Goal: Information Seeking & Learning: Learn about a topic

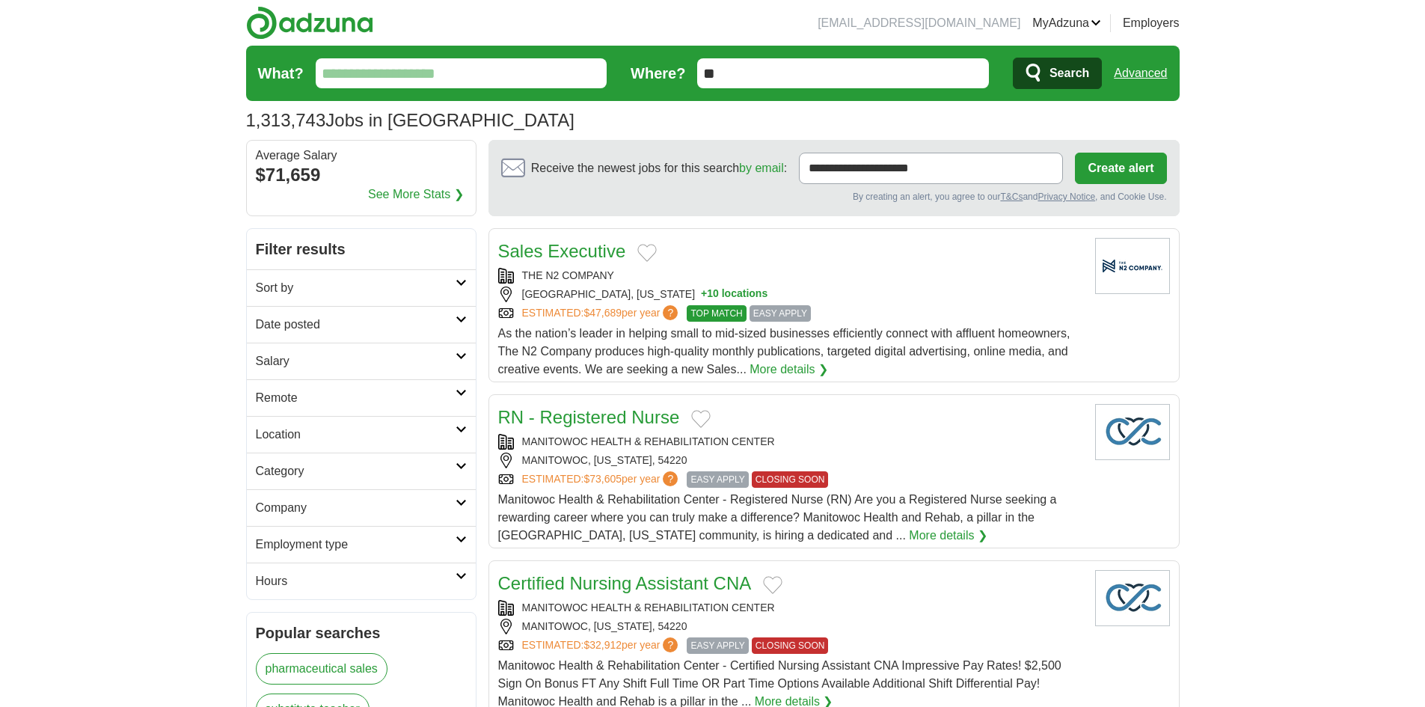
click at [482, 68] on input "What?" at bounding box center [462, 73] width 292 height 30
click at [480, 85] on input "What?" at bounding box center [462, 73] width 292 height 30
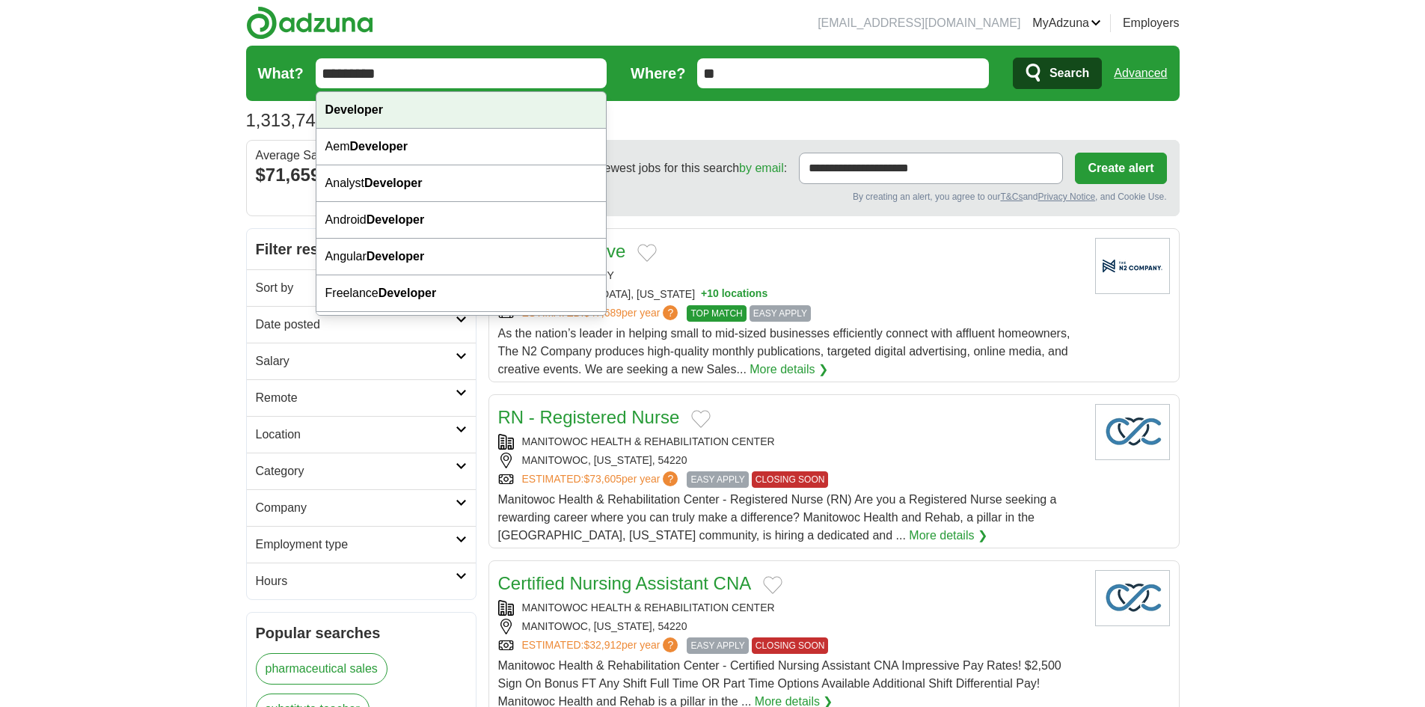
click at [454, 98] on div "Developer" at bounding box center [461, 110] width 290 height 37
type input "*********"
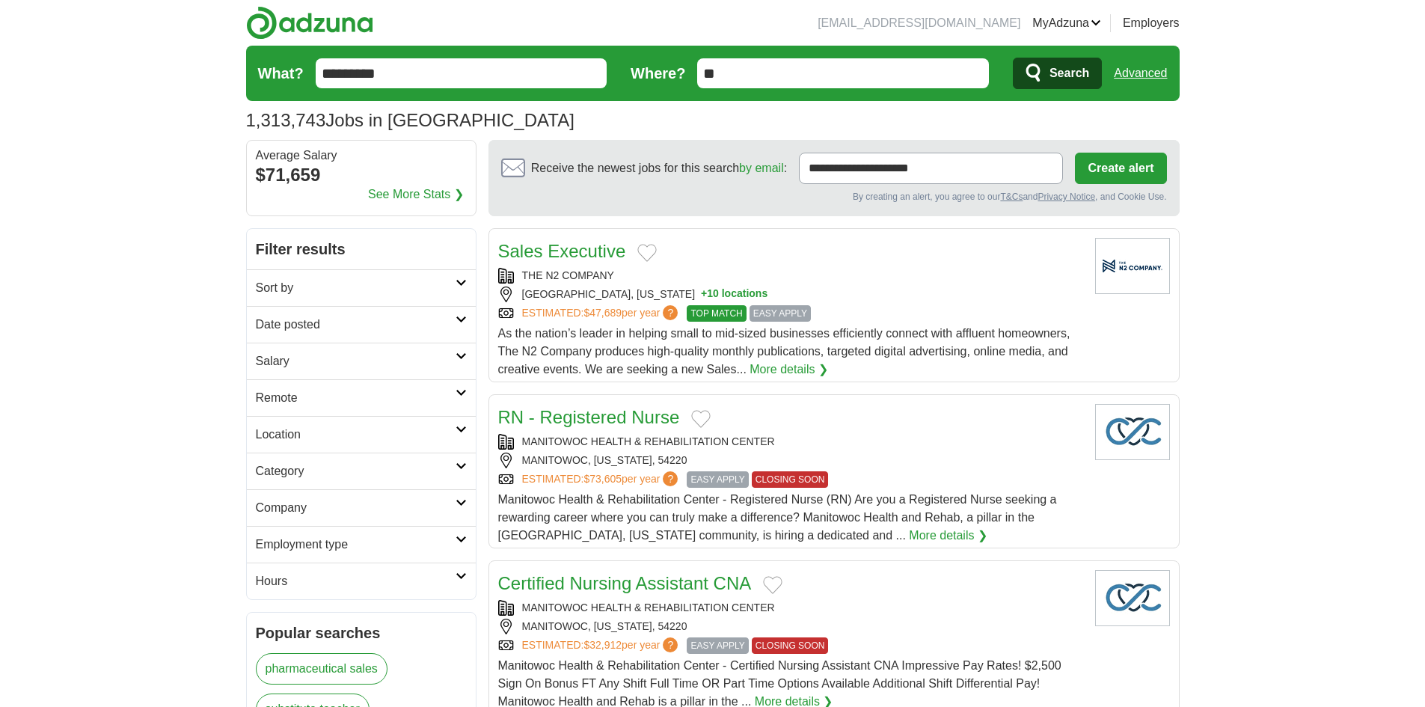
click at [1031, 81] on icon "submit" at bounding box center [1034, 73] width 18 height 21
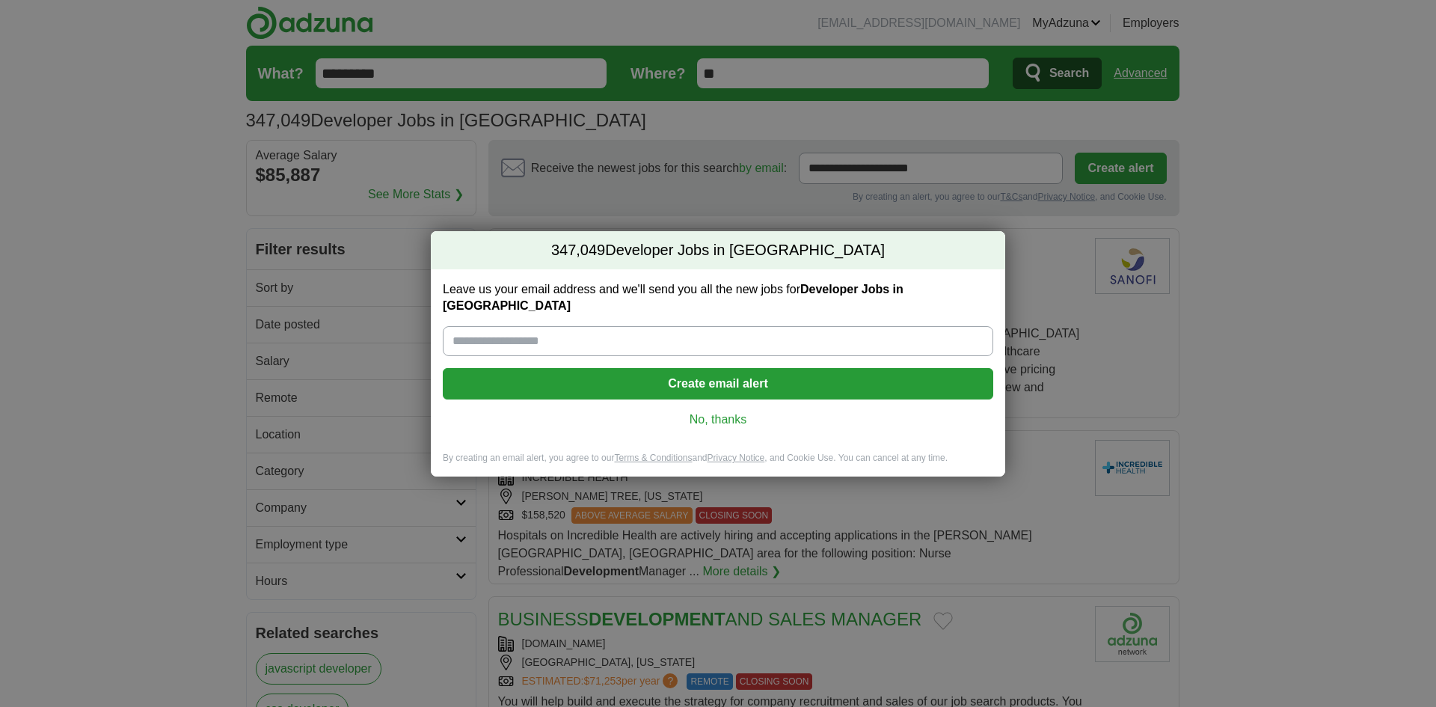
click at [735, 411] on link "No, thanks" at bounding box center [718, 419] width 527 height 16
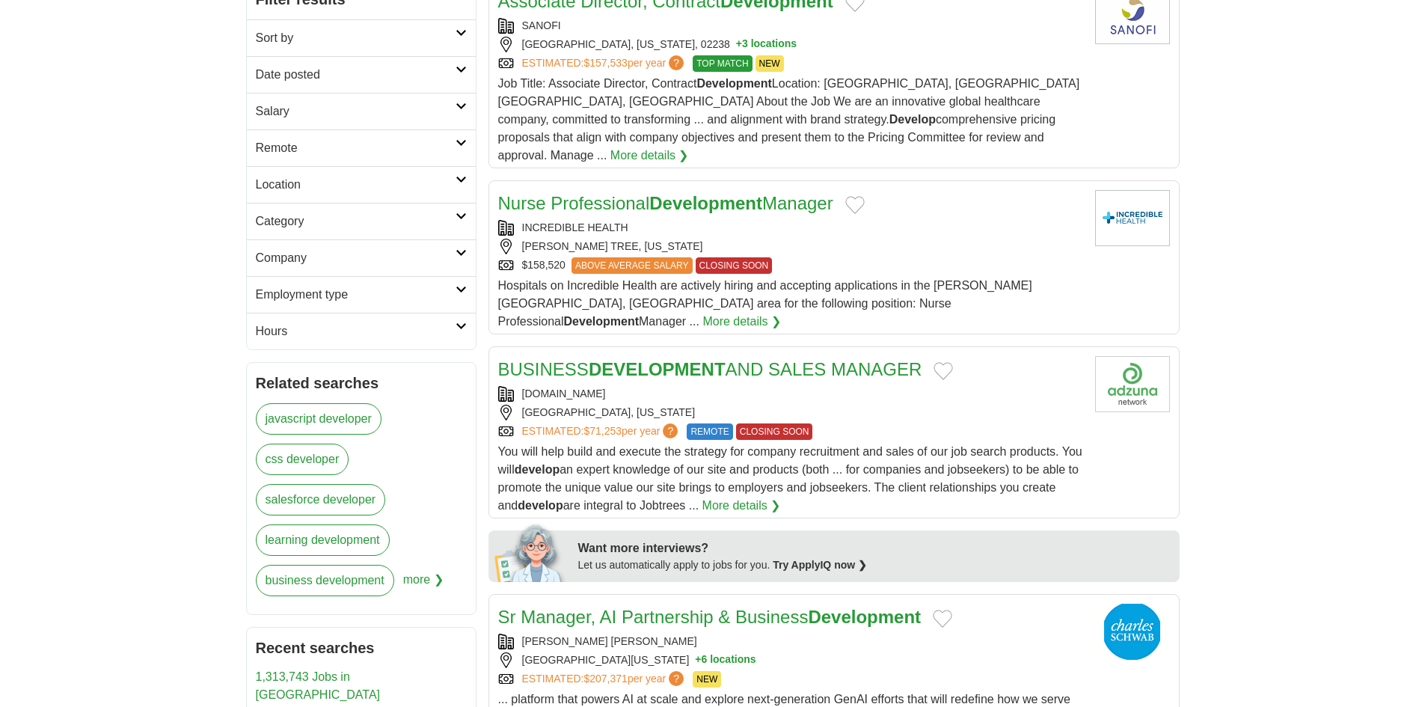
scroll to position [299, 0]
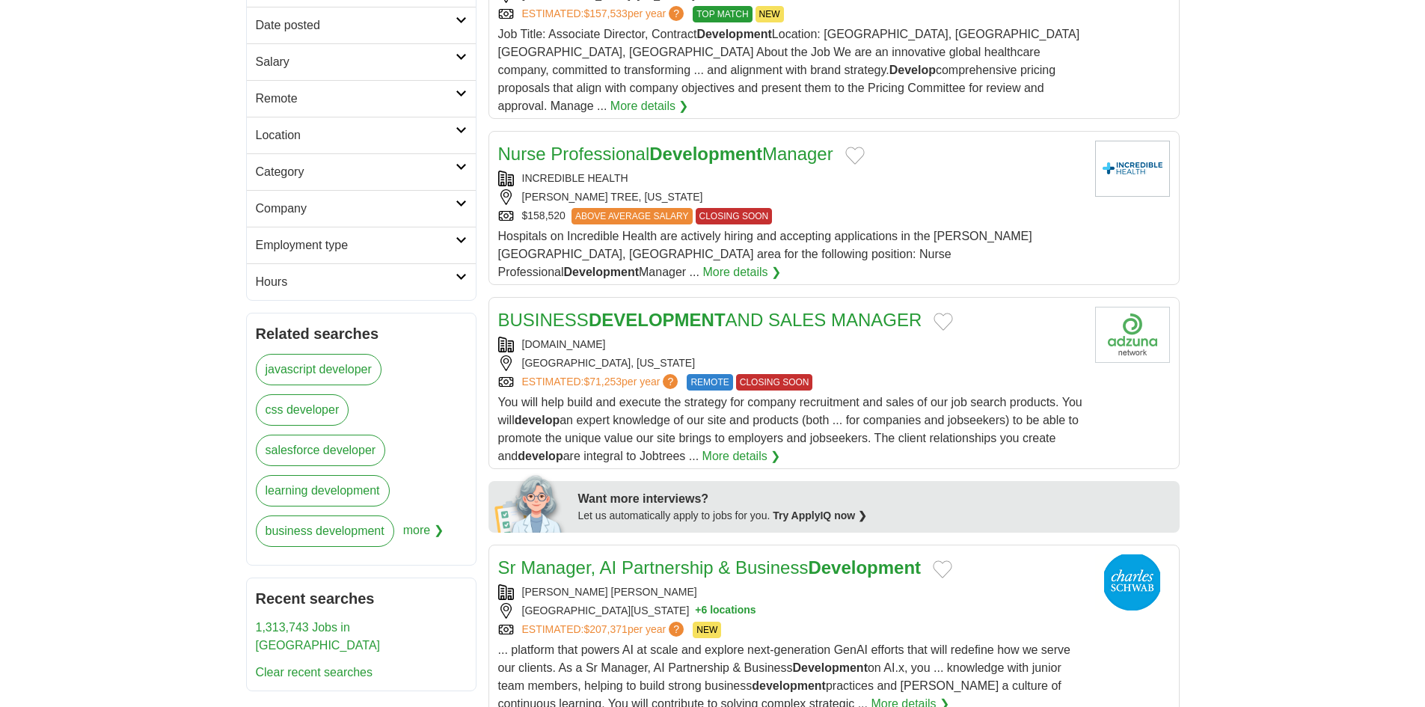
click at [331, 369] on link "javascript developer" at bounding box center [319, 369] width 126 height 31
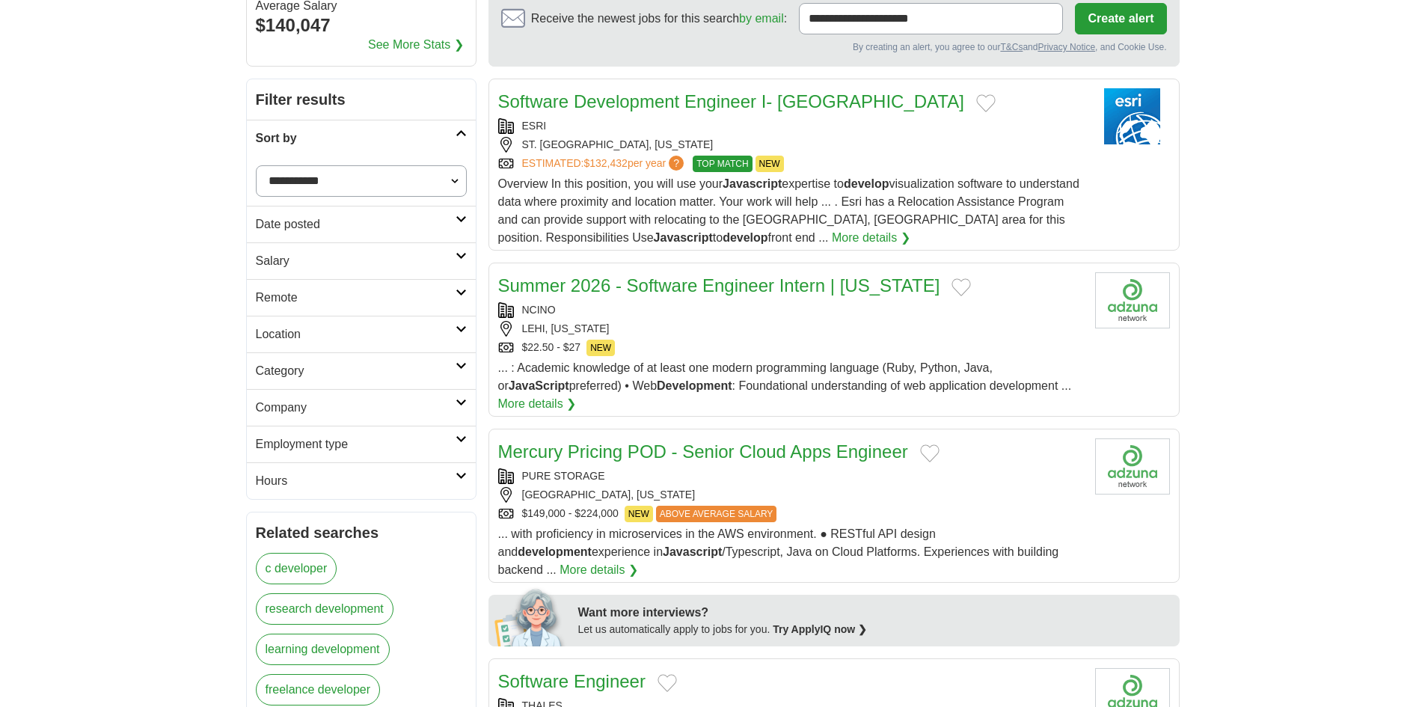
scroll to position [524, 0]
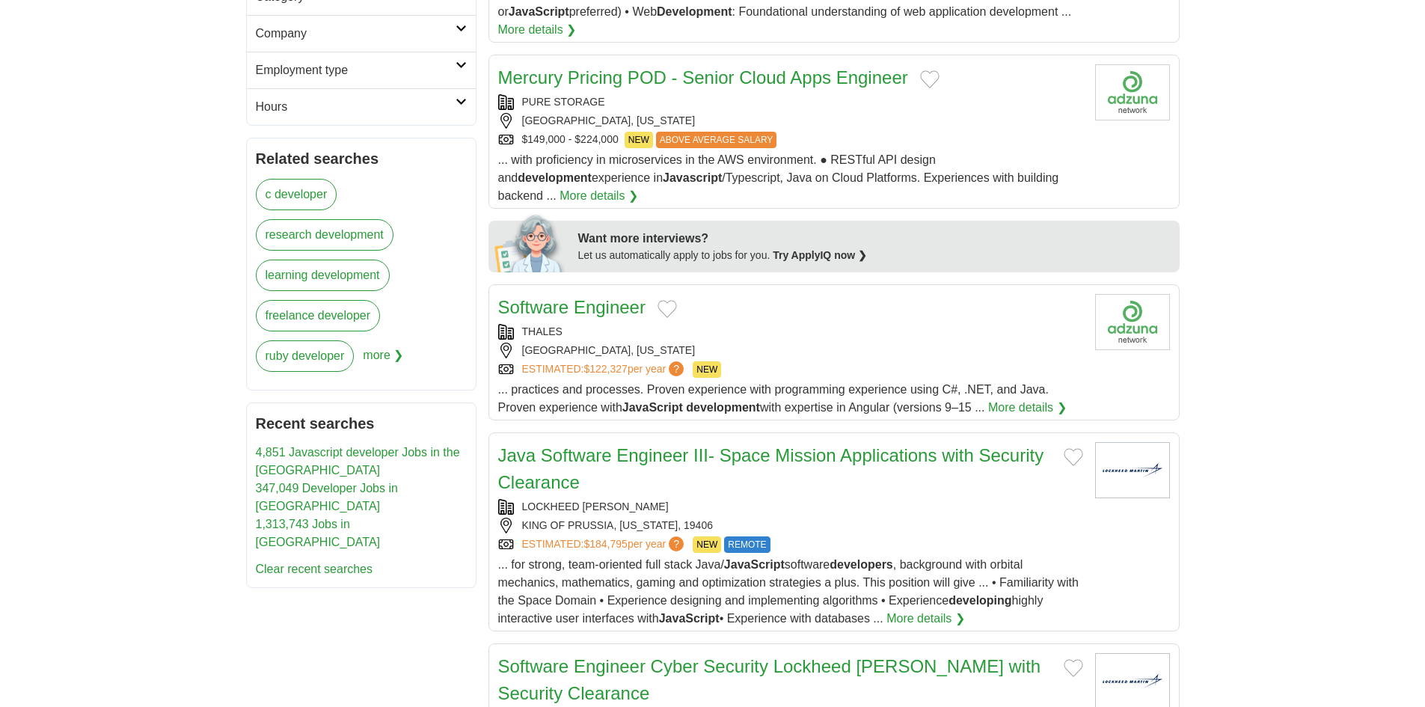
click at [830, 316] on div "Software Engineer" at bounding box center [790, 307] width 585 height 27
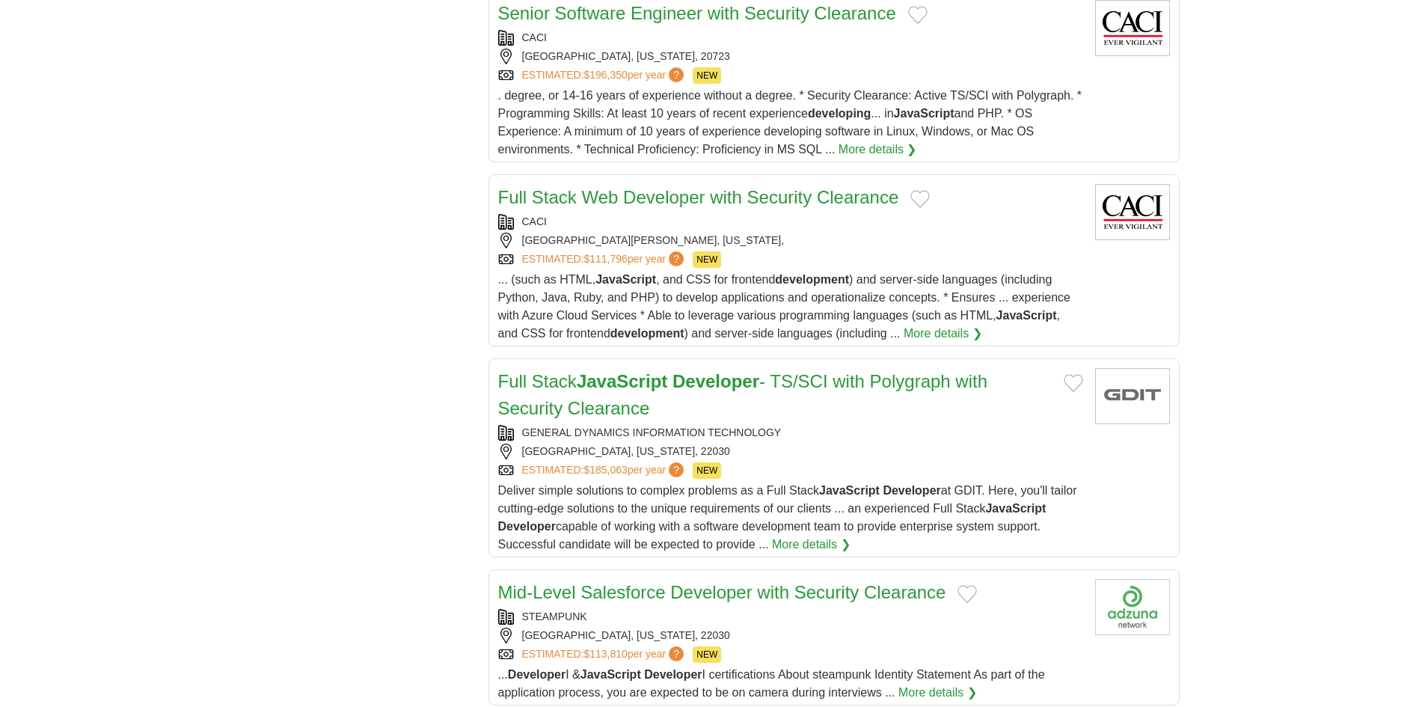
scroll to position [1421, 0]
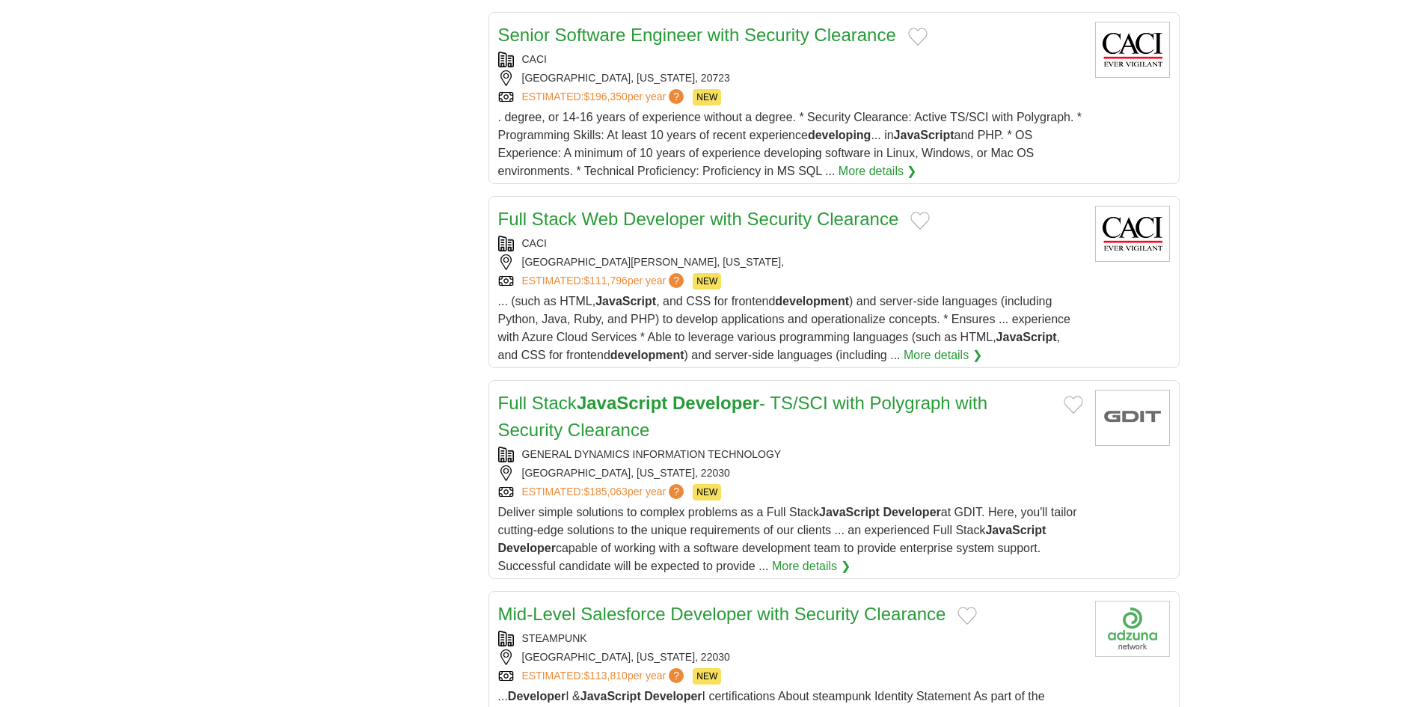
click at [794, 254] on div "[GEOGRAPHIC_DATA][PERSON_NAME], [US_STATE]," at bounding box center [790, 262] width 585 height 16
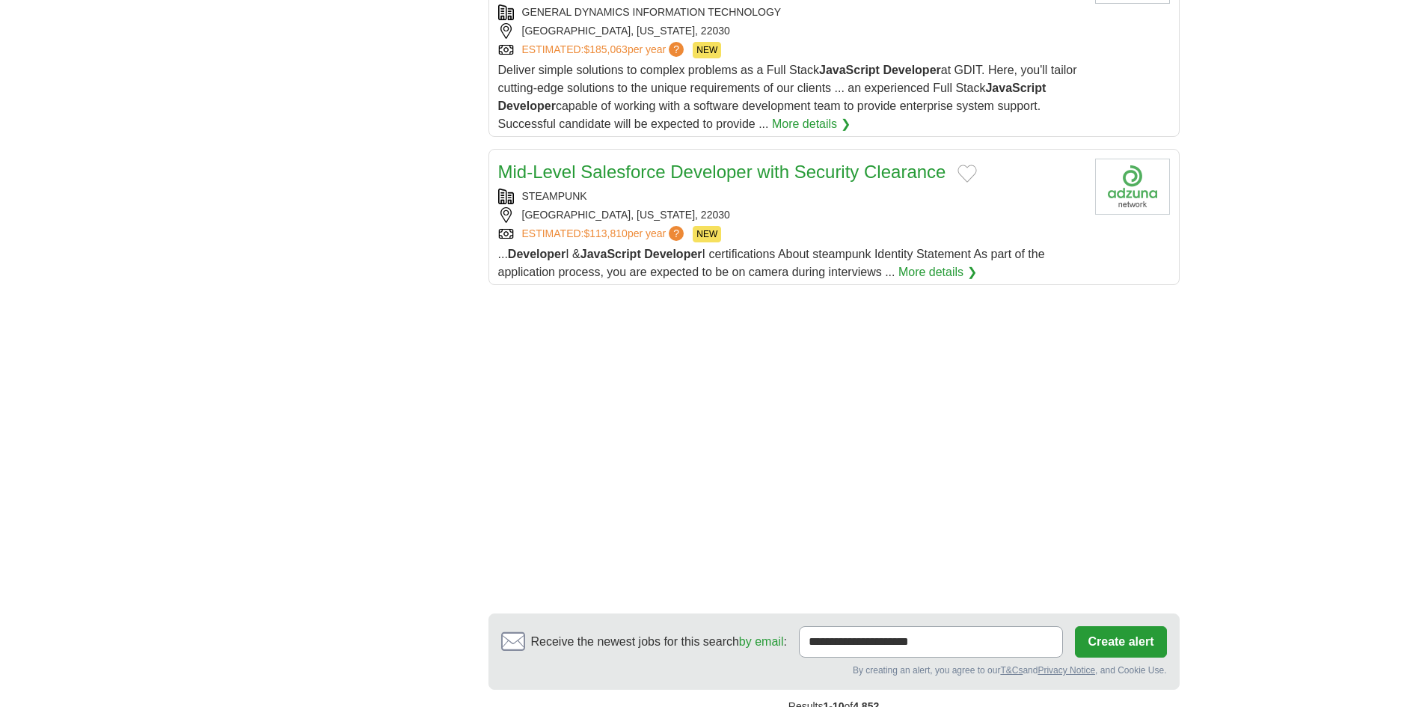
scroll to position [1870, 0]
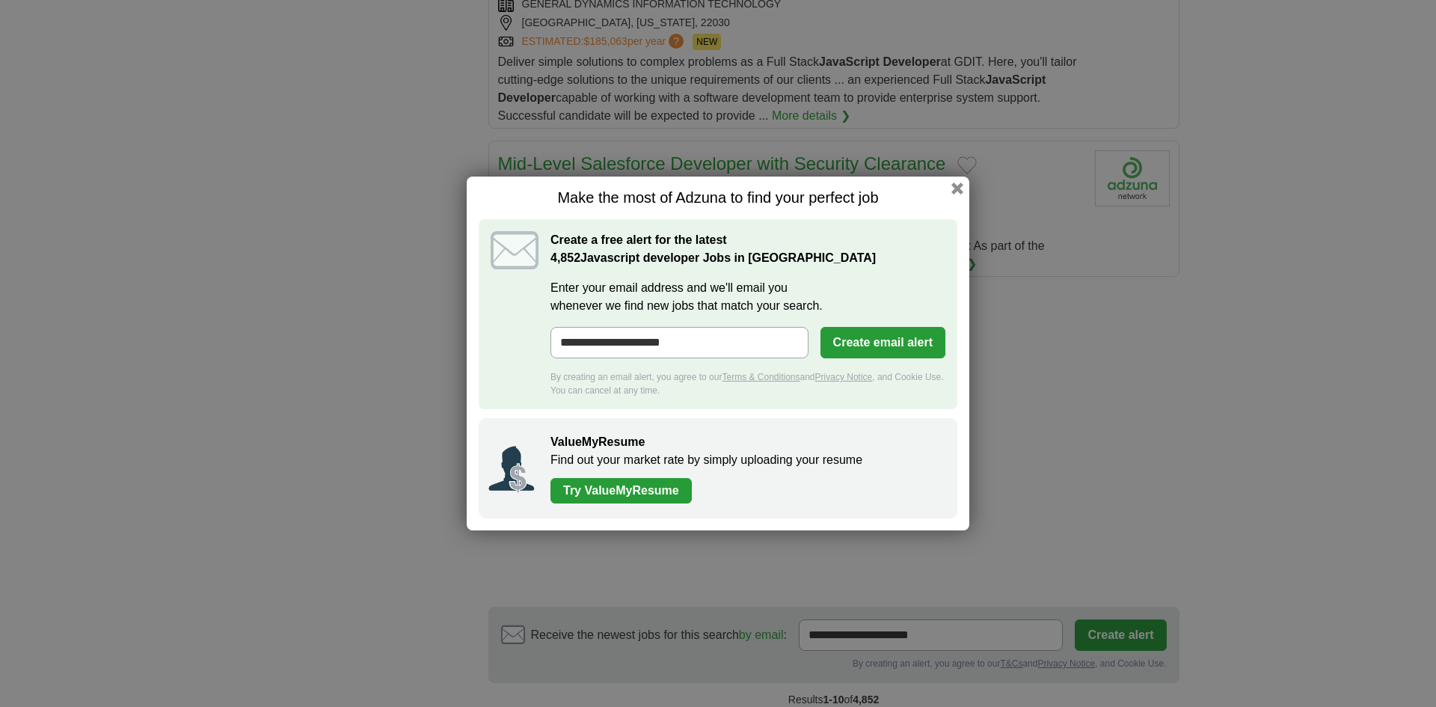
drag, startPoint x: 1190, startPoint y: 387, endPoint x: 1176, endPoint y: 389, distance: 14.4
click at [1190, 387] on div "**********" at bounding box center [718, 353] width 1436 height 707
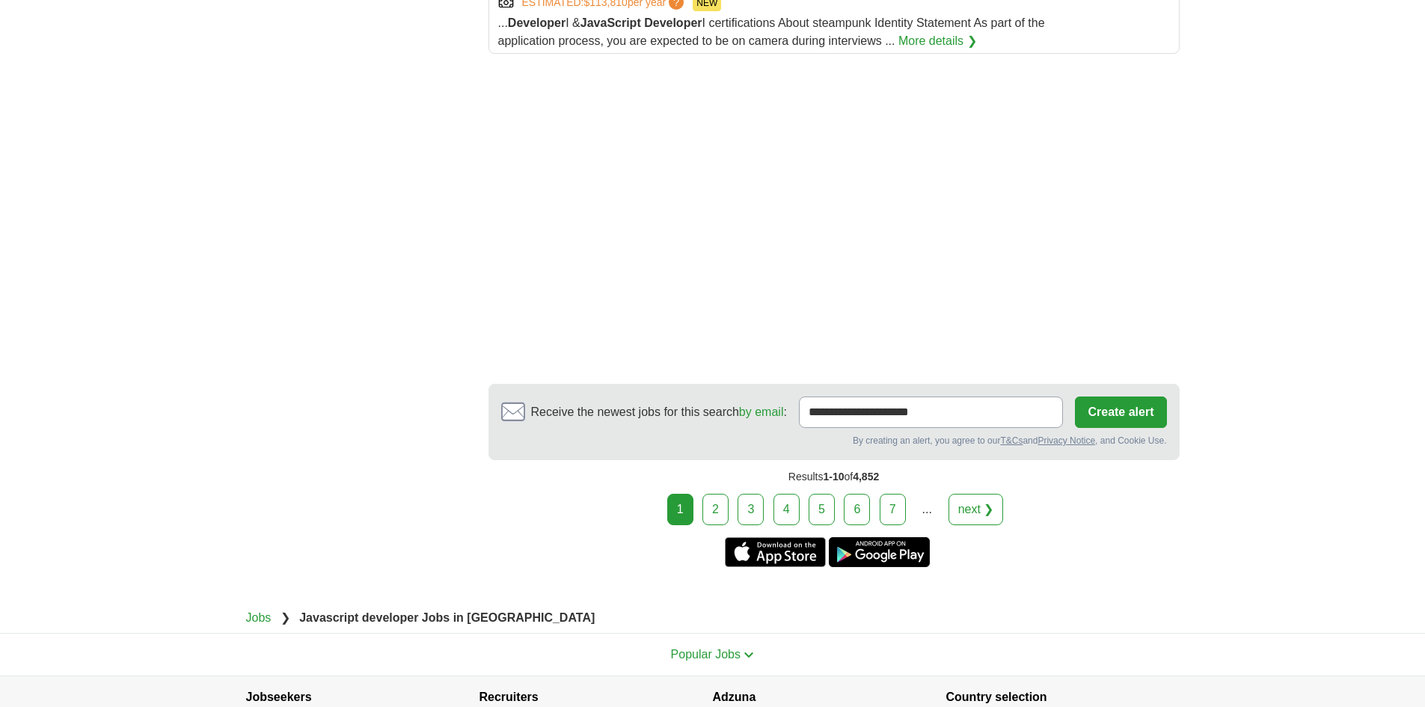
scroll to position [2196, 0]
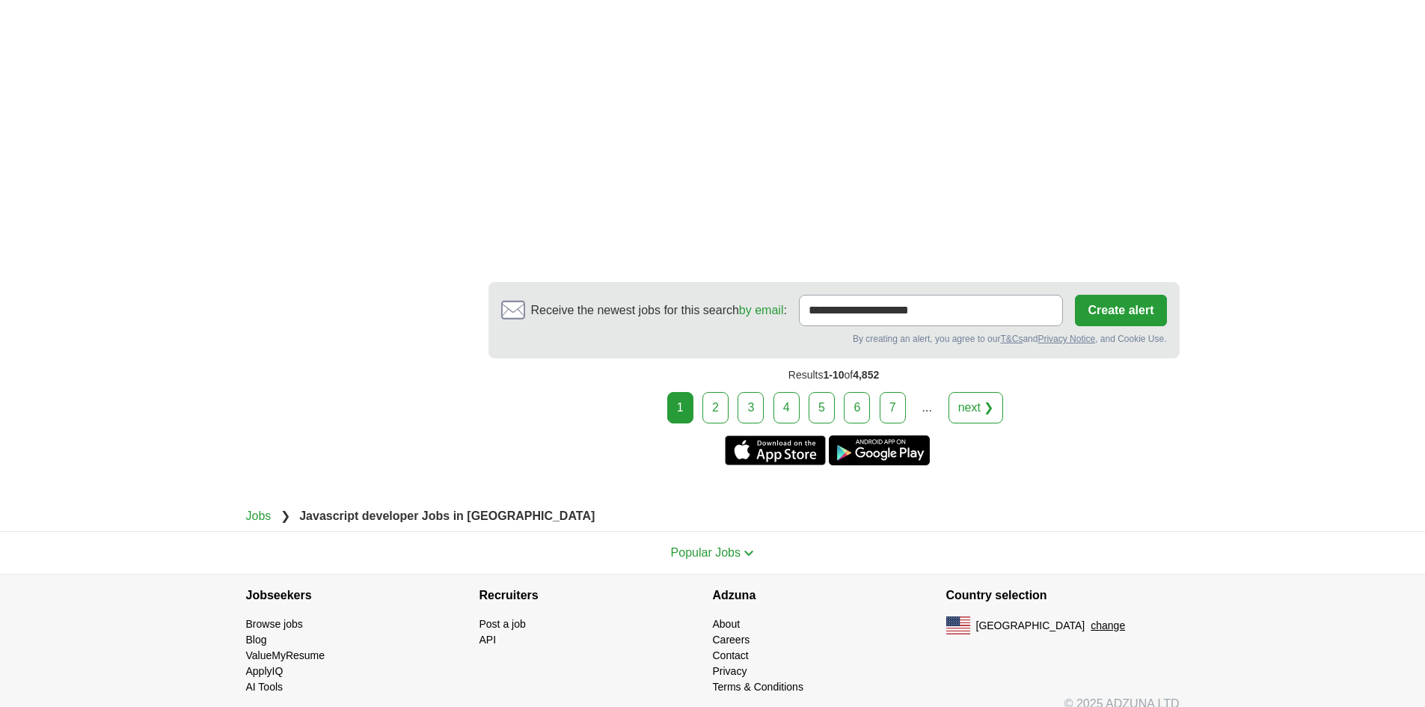
click at [719, 393] on link "2" at bounding box center [715, 407] width 26 height 31
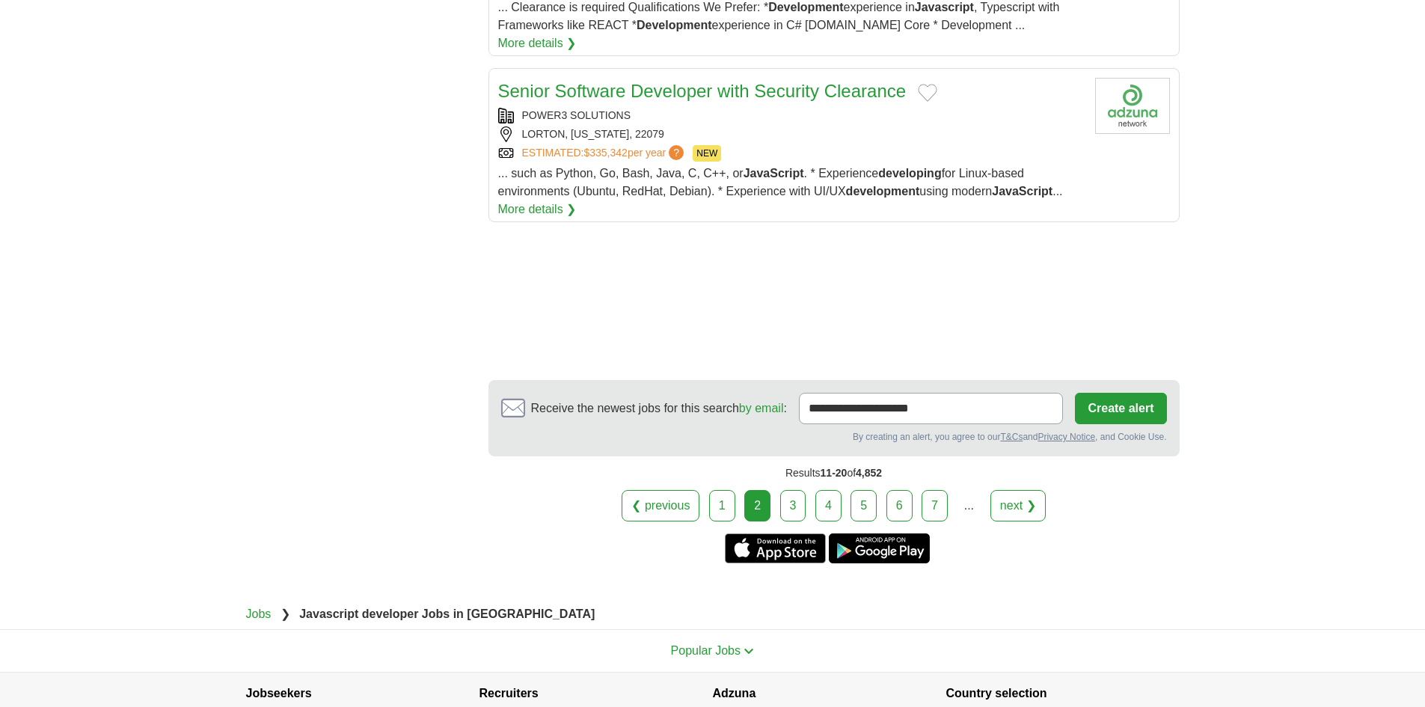
scroll to position [1720, 0]
click at [793, 489] on link "3" at bounding box center [793, 504] width 26 height 31
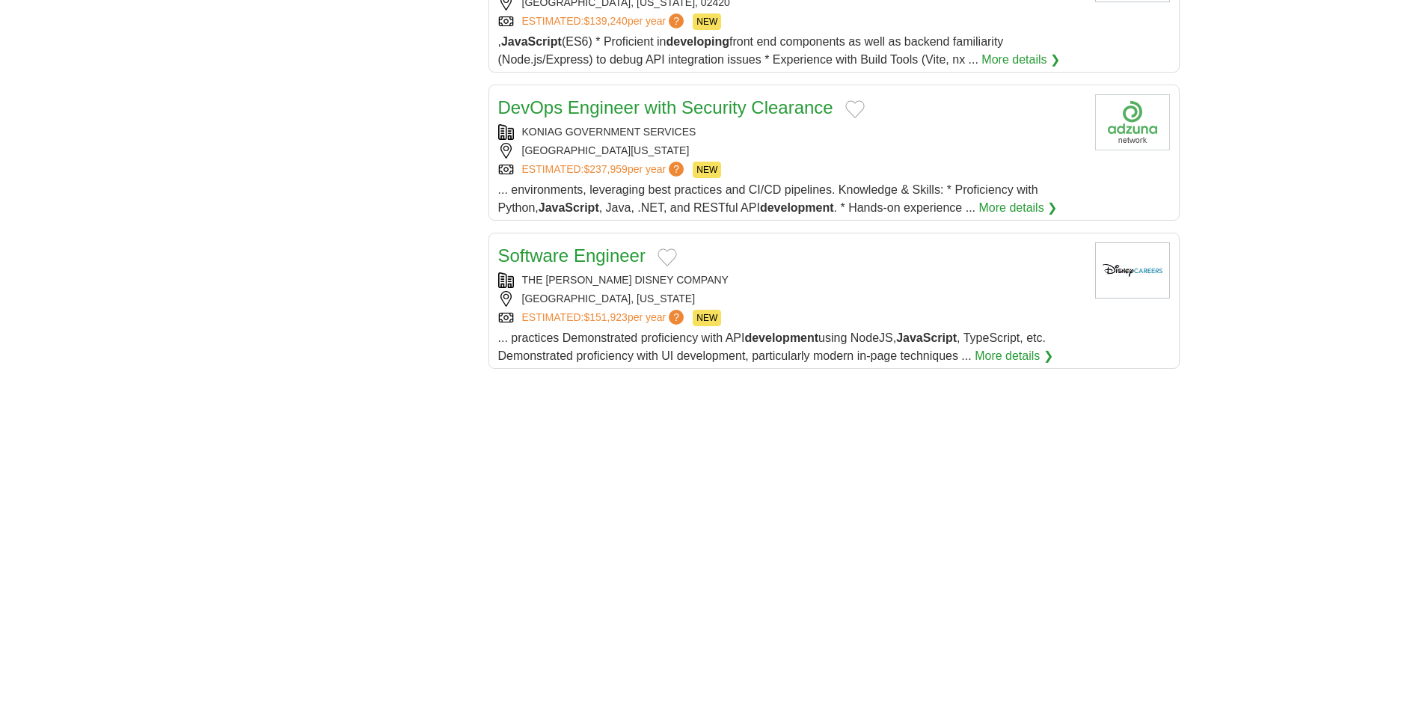
scroll to position [1646, 0]
click at [838, 309] on div "ESTIMATED: $151,923 per year ? NEW" at bounding box center [790, 317] width 585 height 16
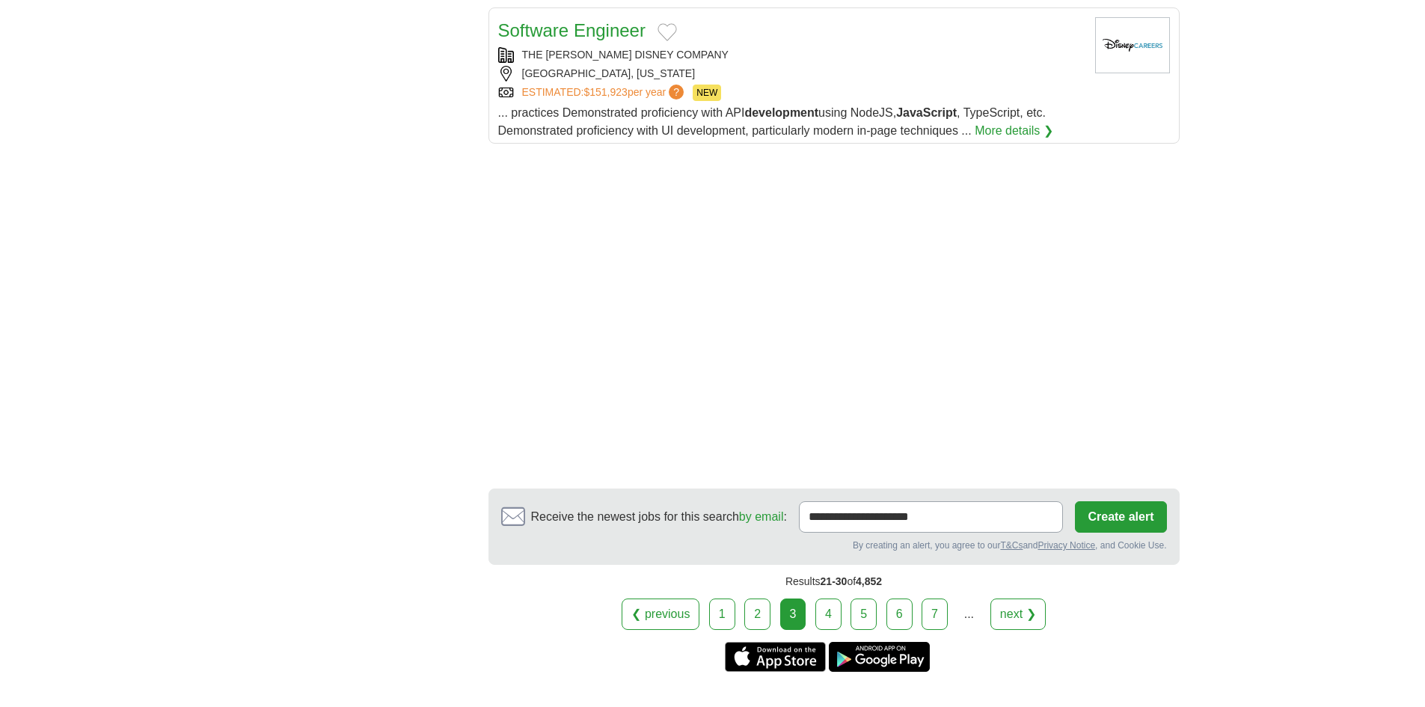
click at [830, 598] on link "4" at bounding box center [828, 613] width 26 height 31
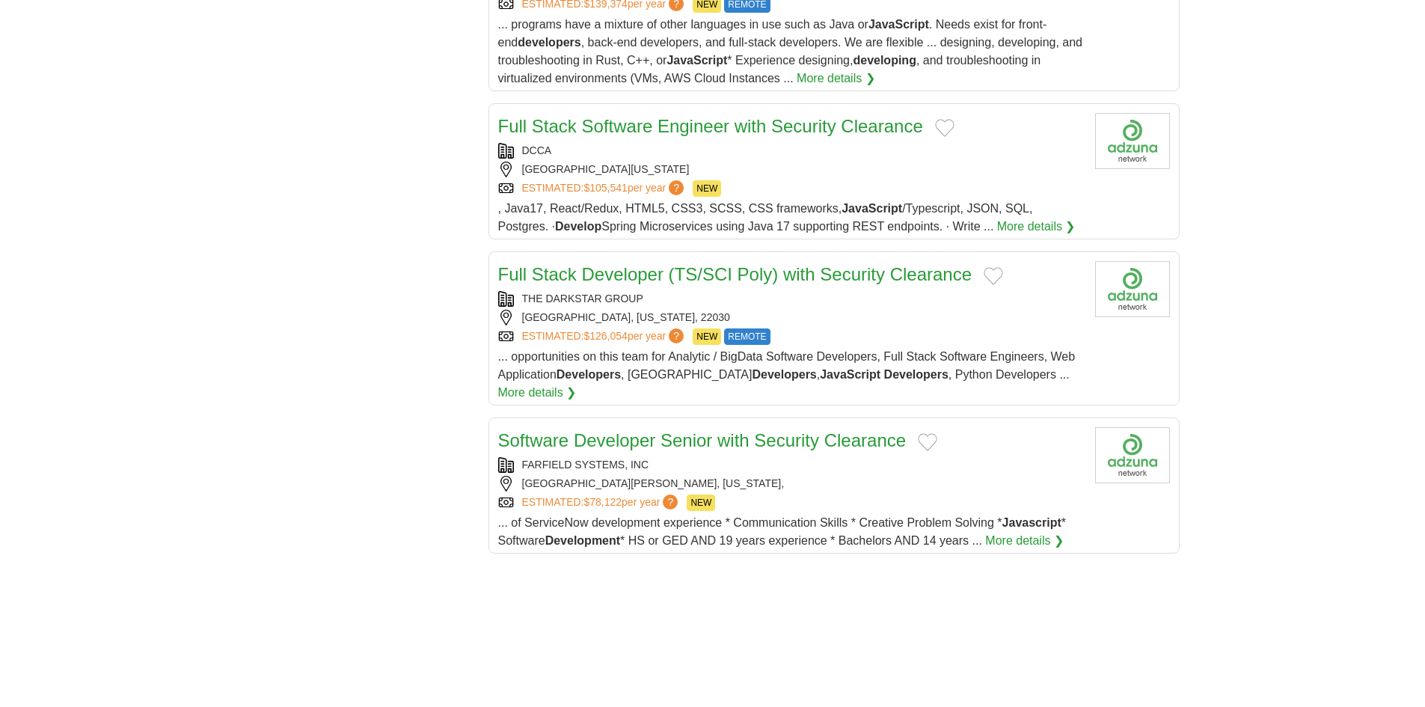
scroll to position [1571, 0]
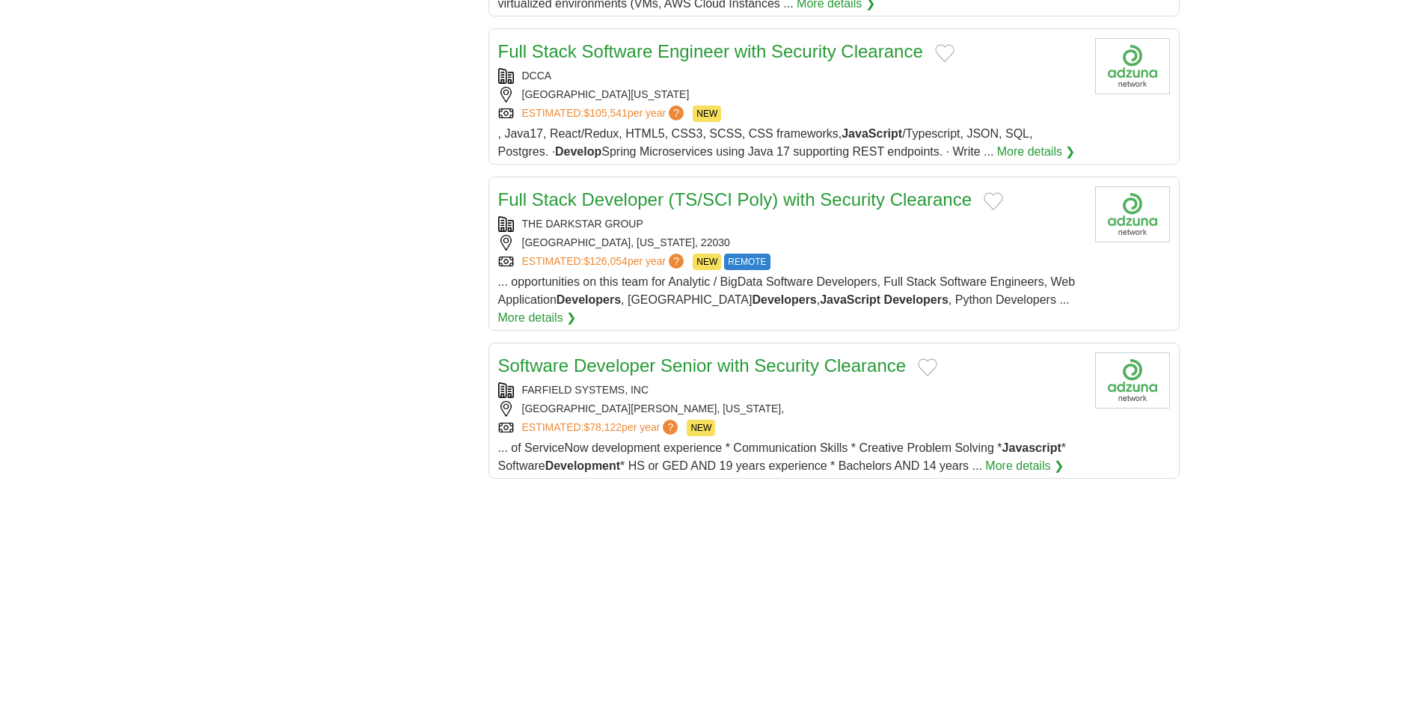
click at [827, 101] on div "ELLICOTT CITY, MARYLAND, 21041" at bounding box center [790, 95] width 585 height 16
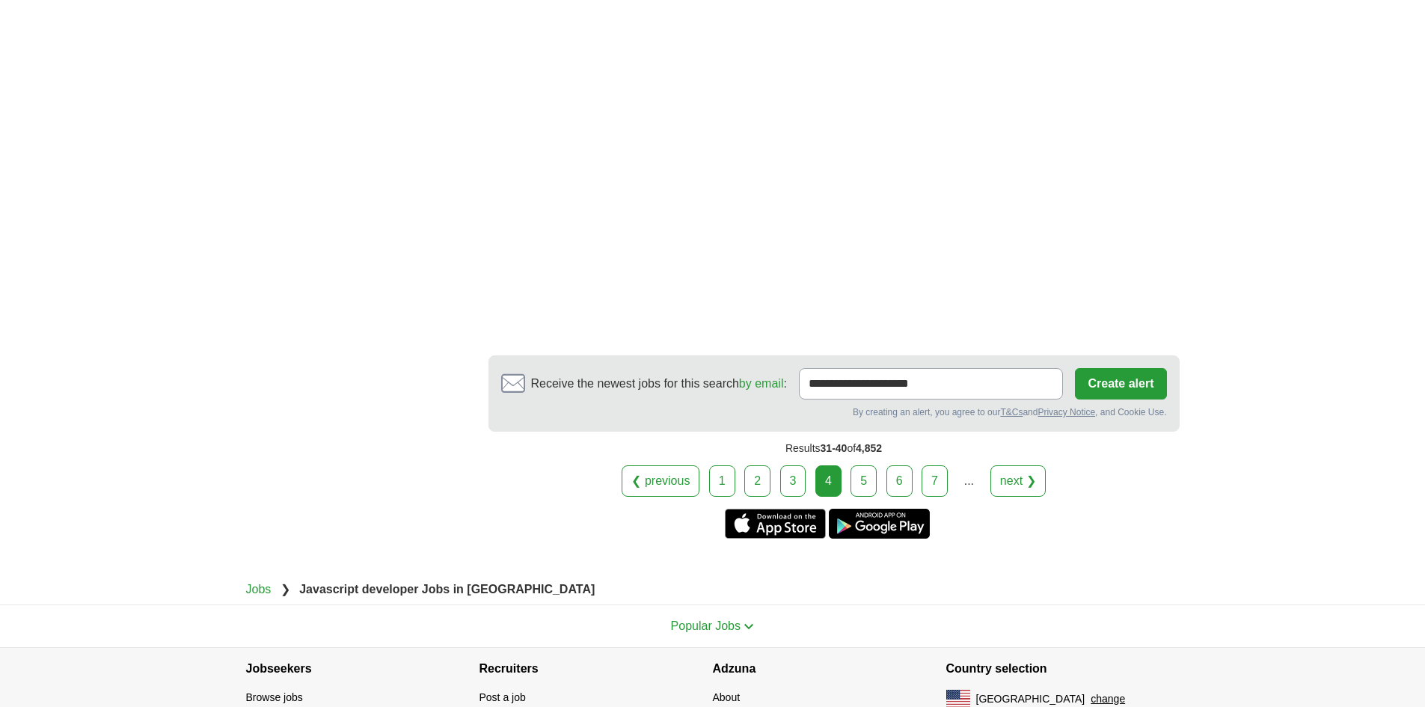
scroll to position [2226, 0]
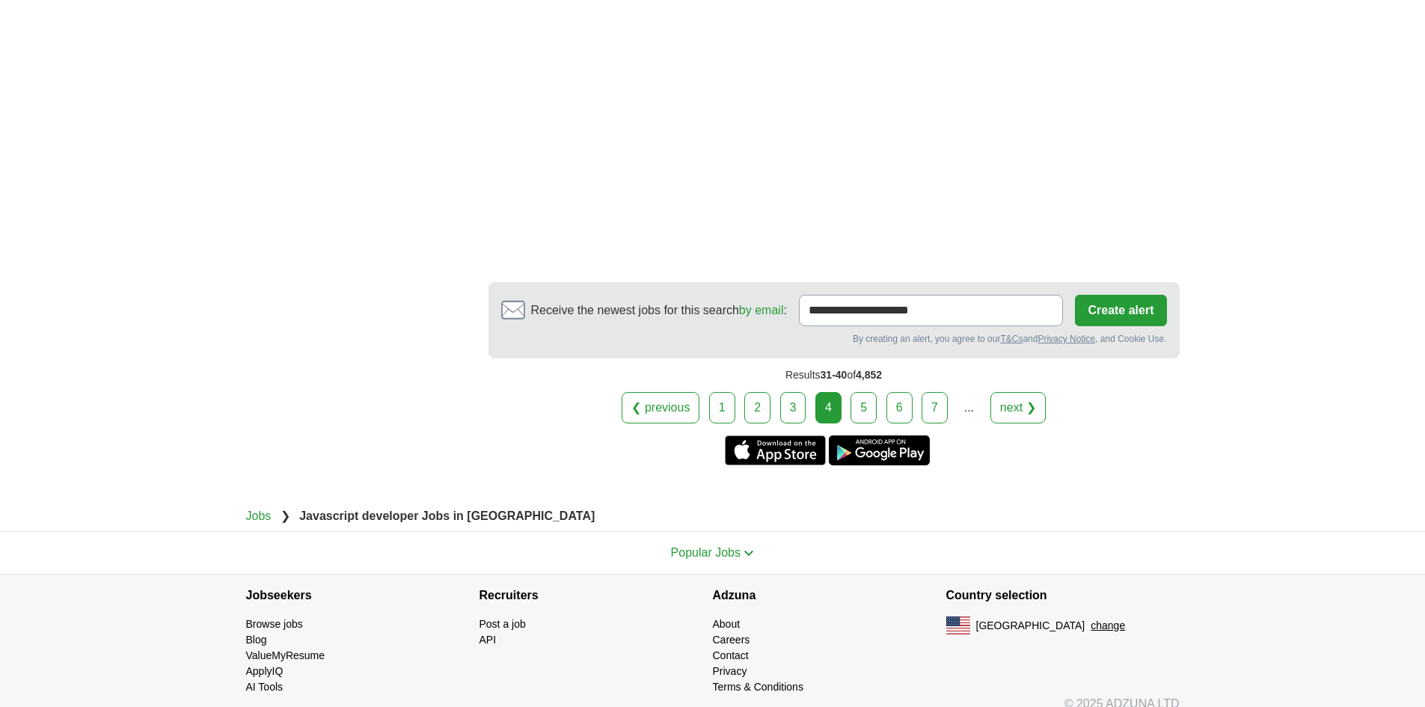
click at [875, 395] on link "5" at bounding box center [863, 407] width 26 height 31
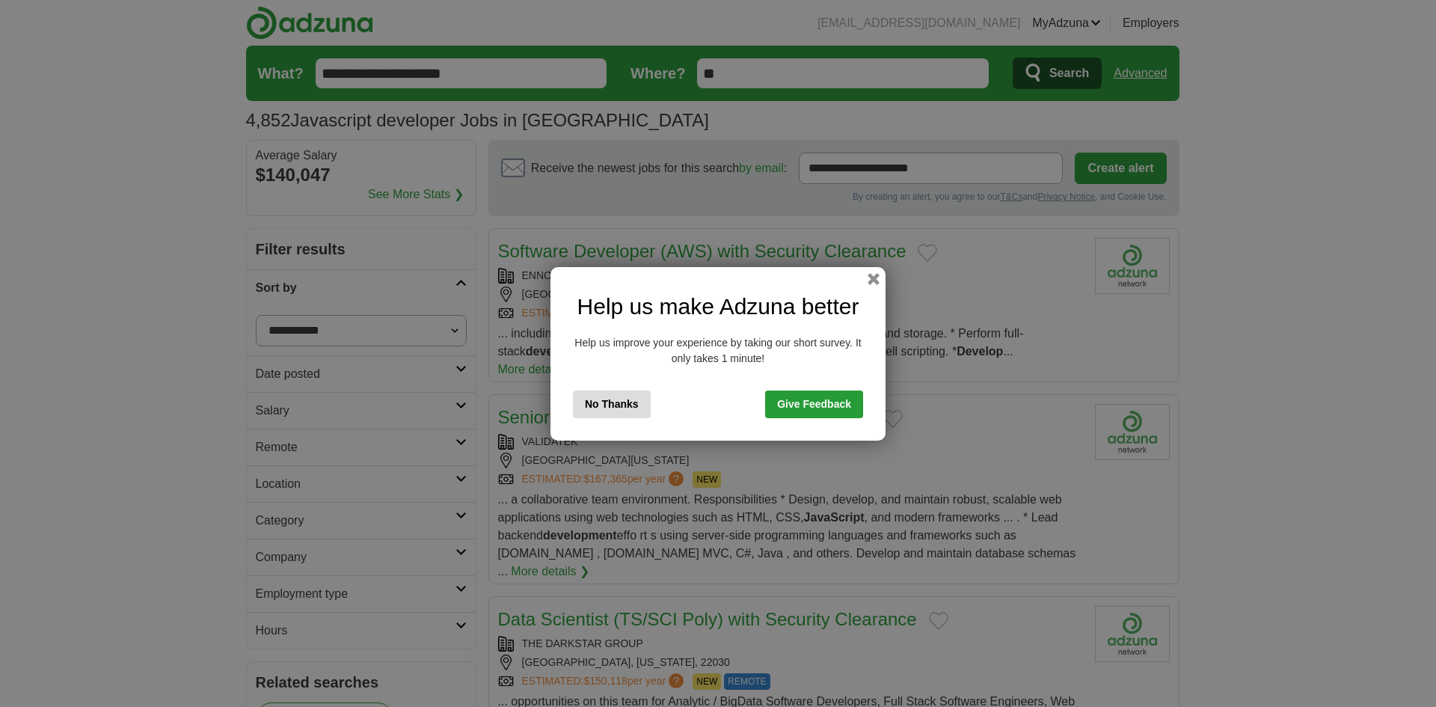
click at [636, 403] on button "No Thanks" at bounding box center [612, 404] width 78 height 28
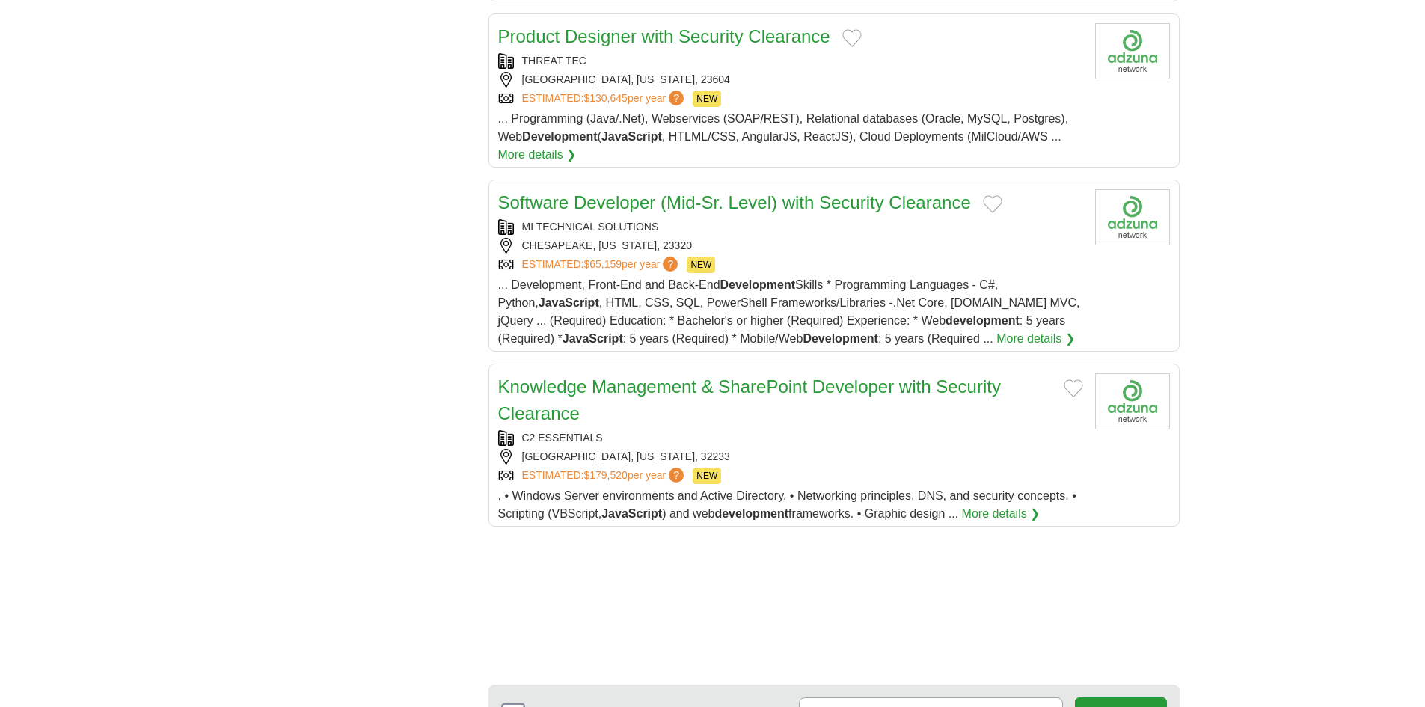
scroll to position [1571, 0]
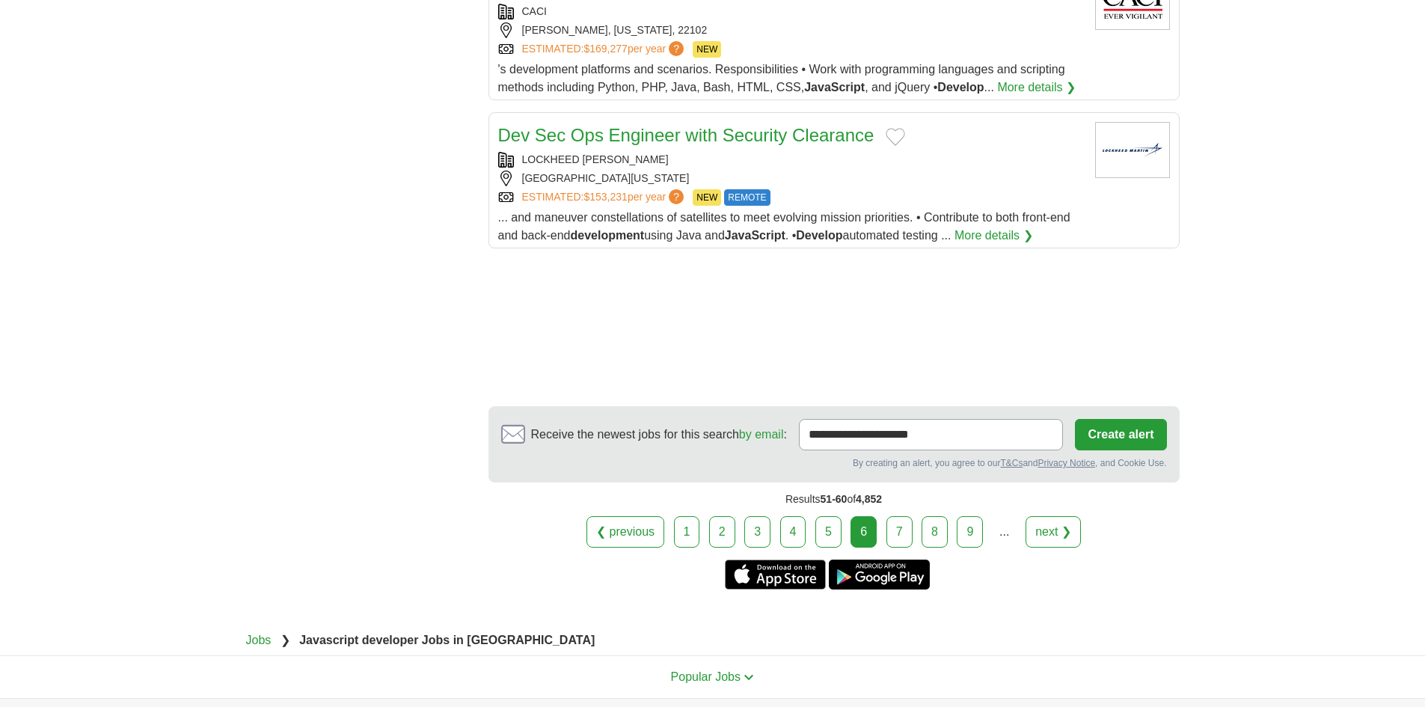
scroll to position [1795, 0]
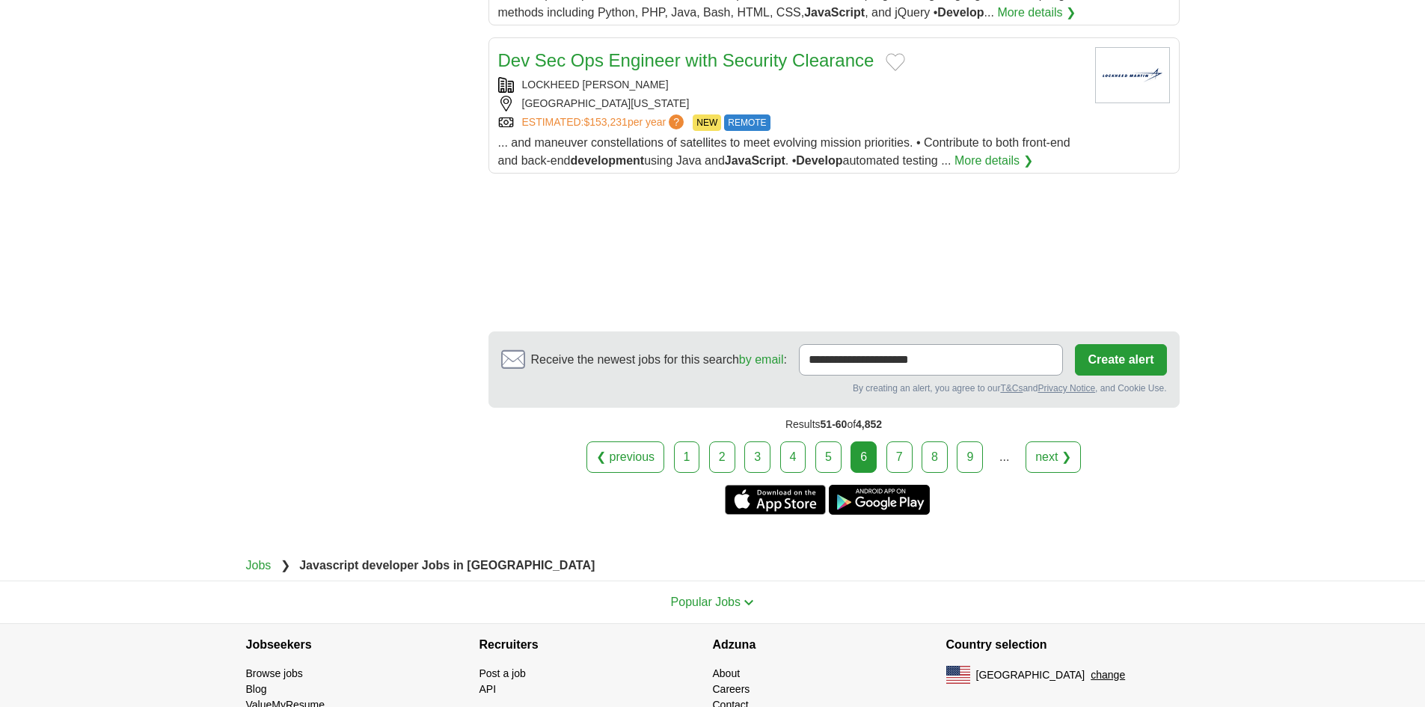
click at [897, 455] on link "7" at bounding box center [899, 456] width 26 height 31
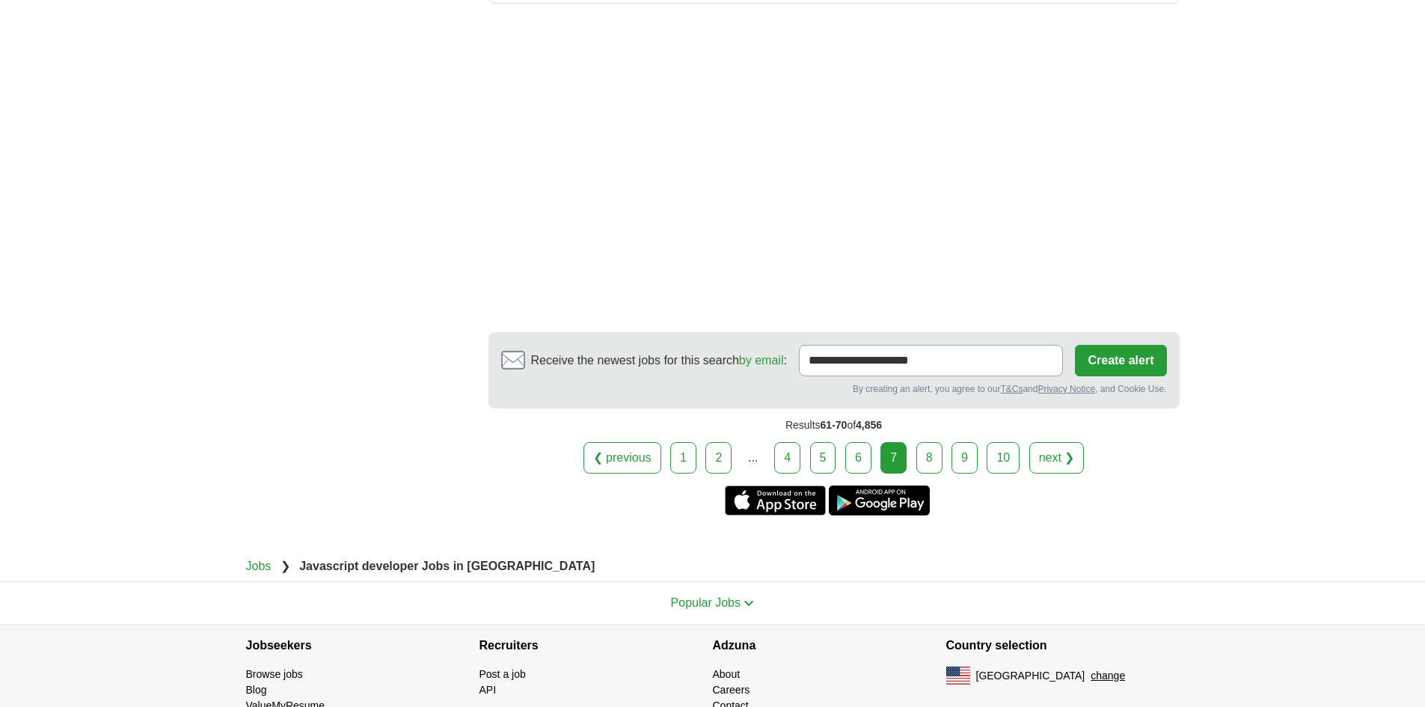
scroll to position [2015, 0]
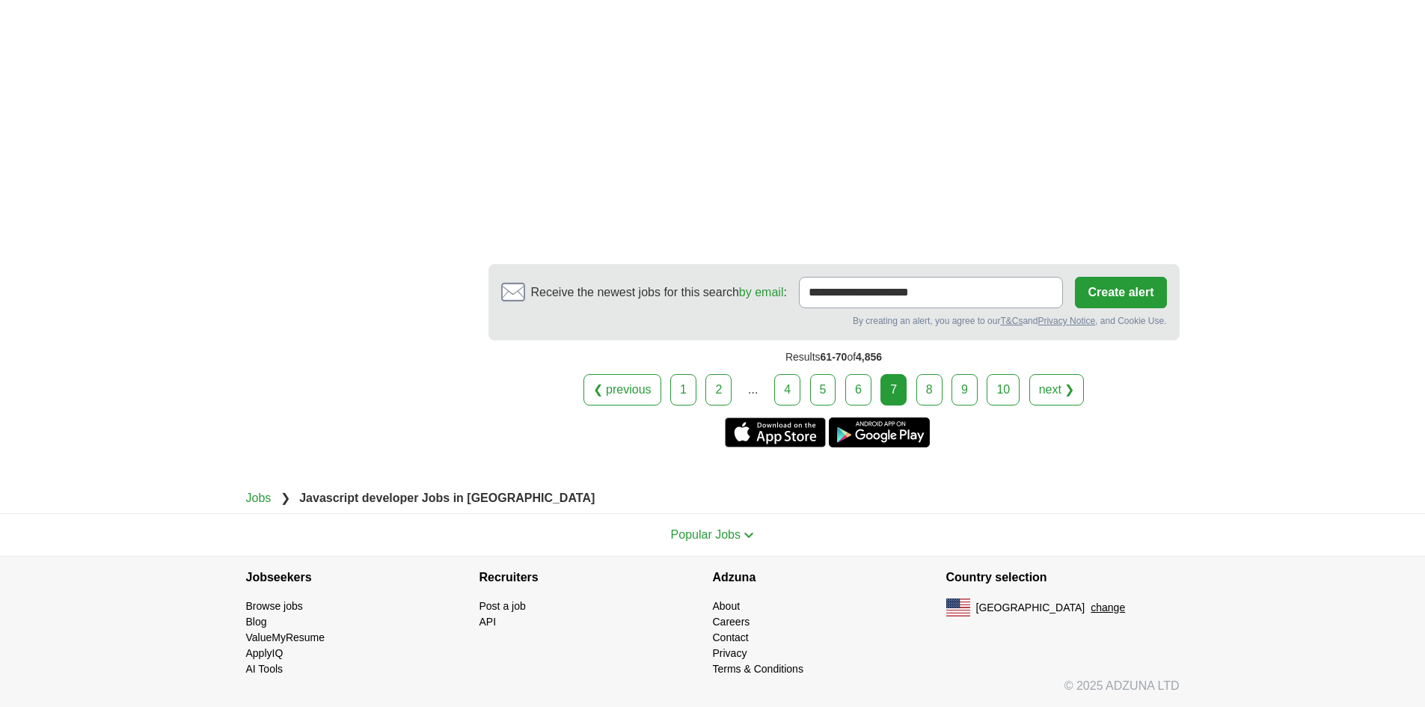
click at [927, 382] on link "8" at bounding box center [929, 389] width 26 height 31
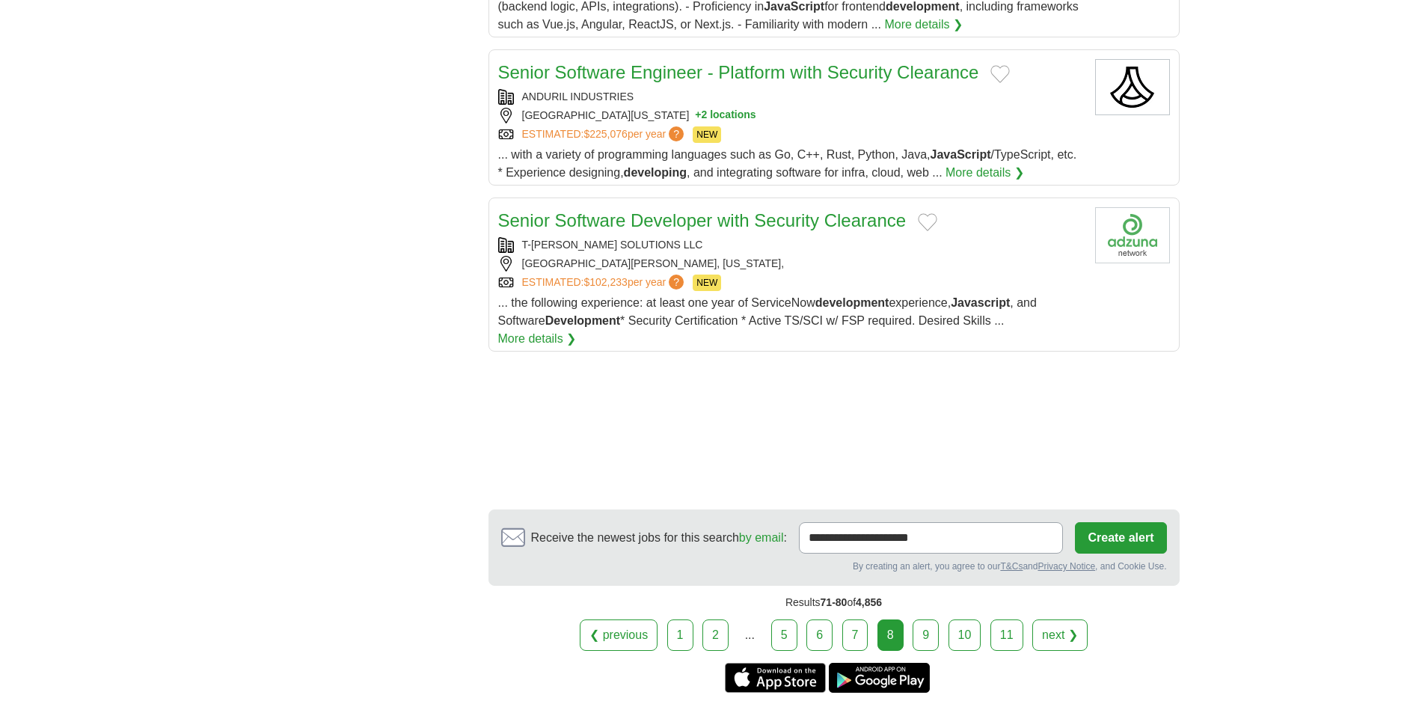
scroll to position [1720, 0]
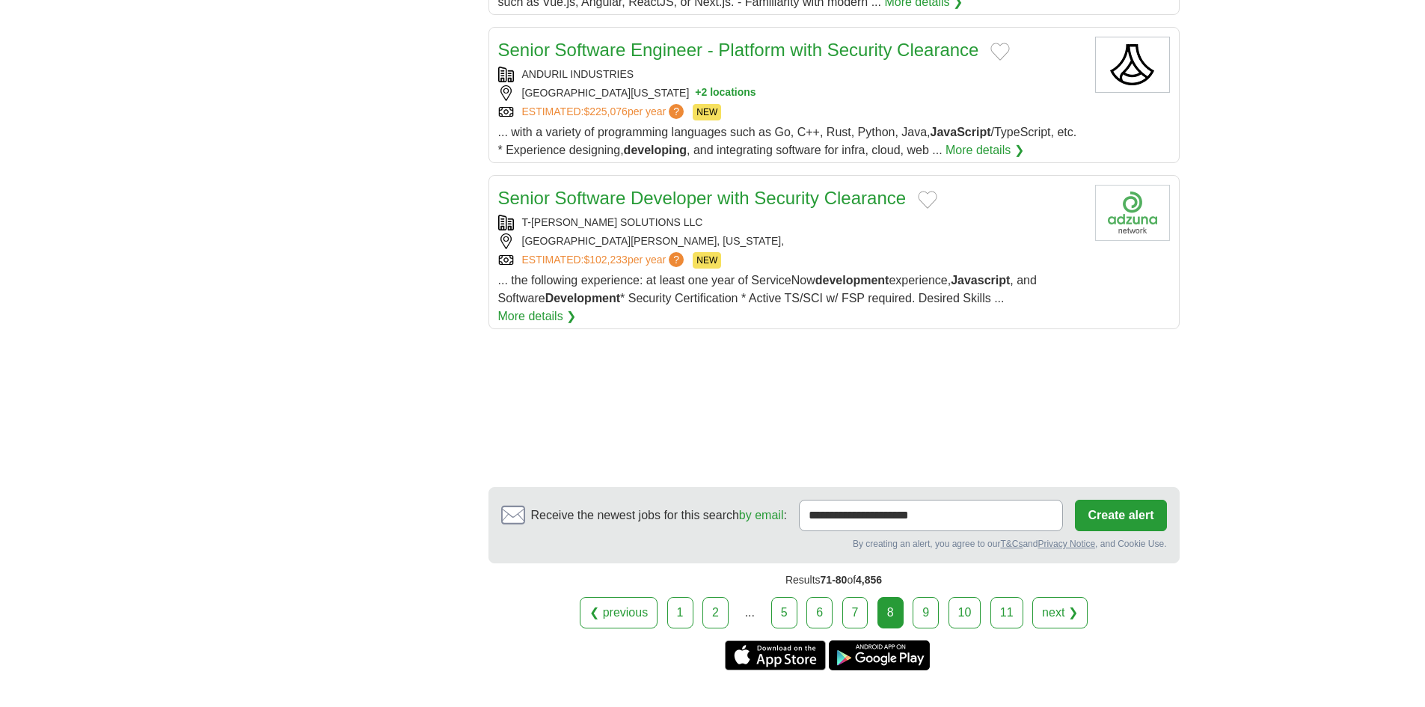
click at [918, 597] on link "9" at bounding box center [926, 612] width 26 height 31
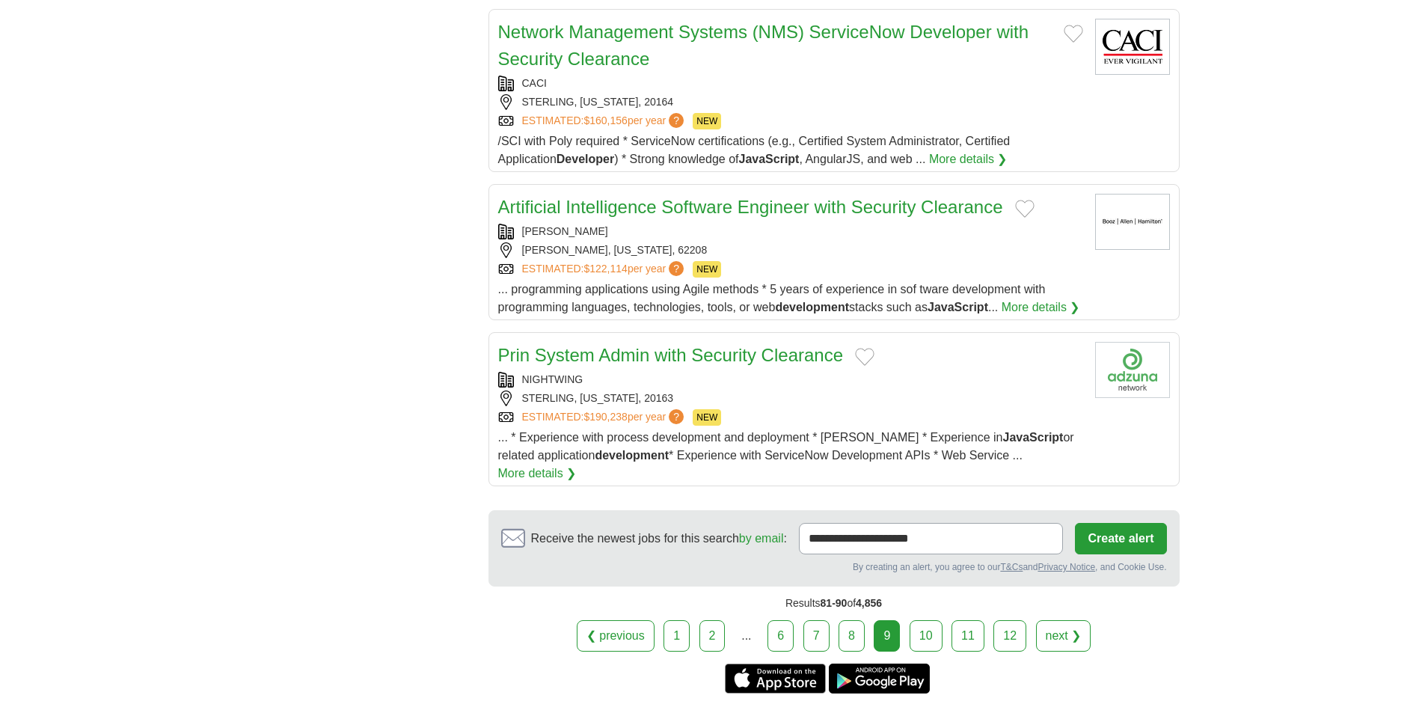
scroll to position [1571, 0]
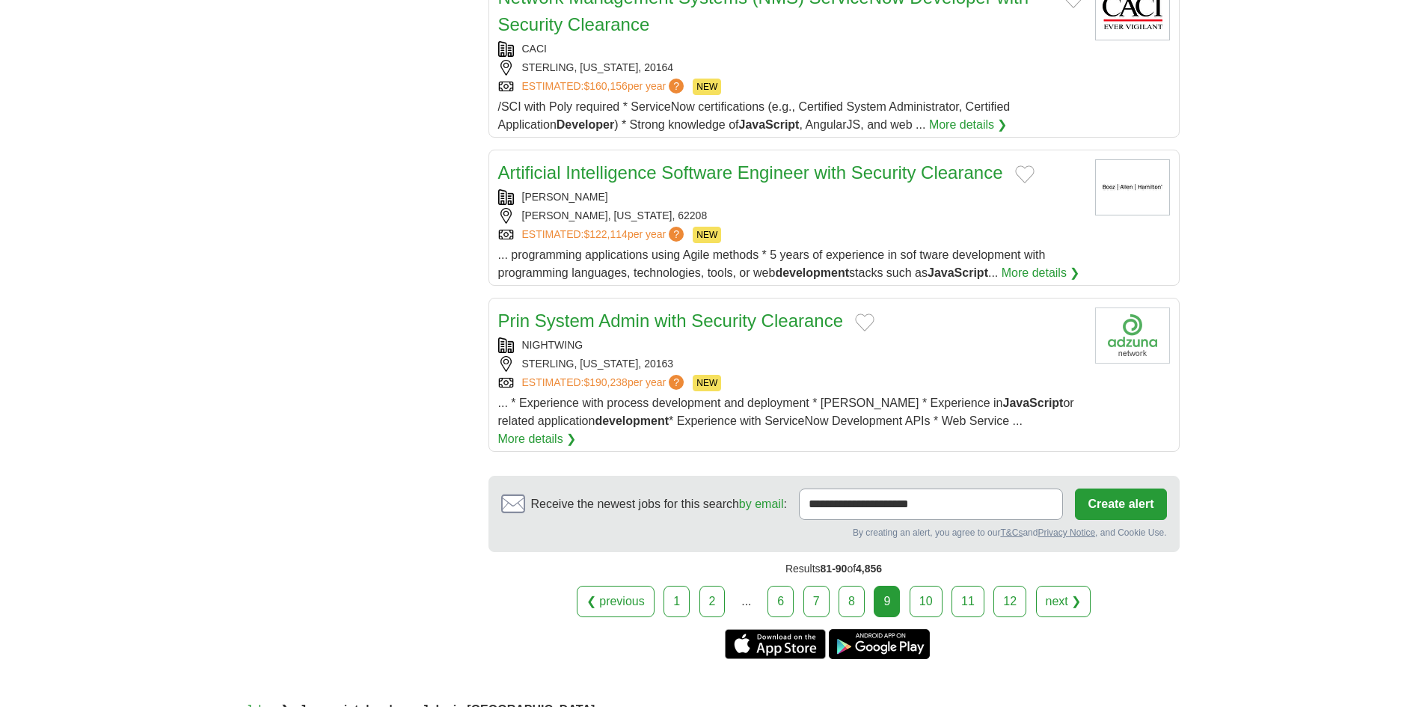
click at [918, 586] on link "10" at bounding box center [926, 601] width 33 height 31
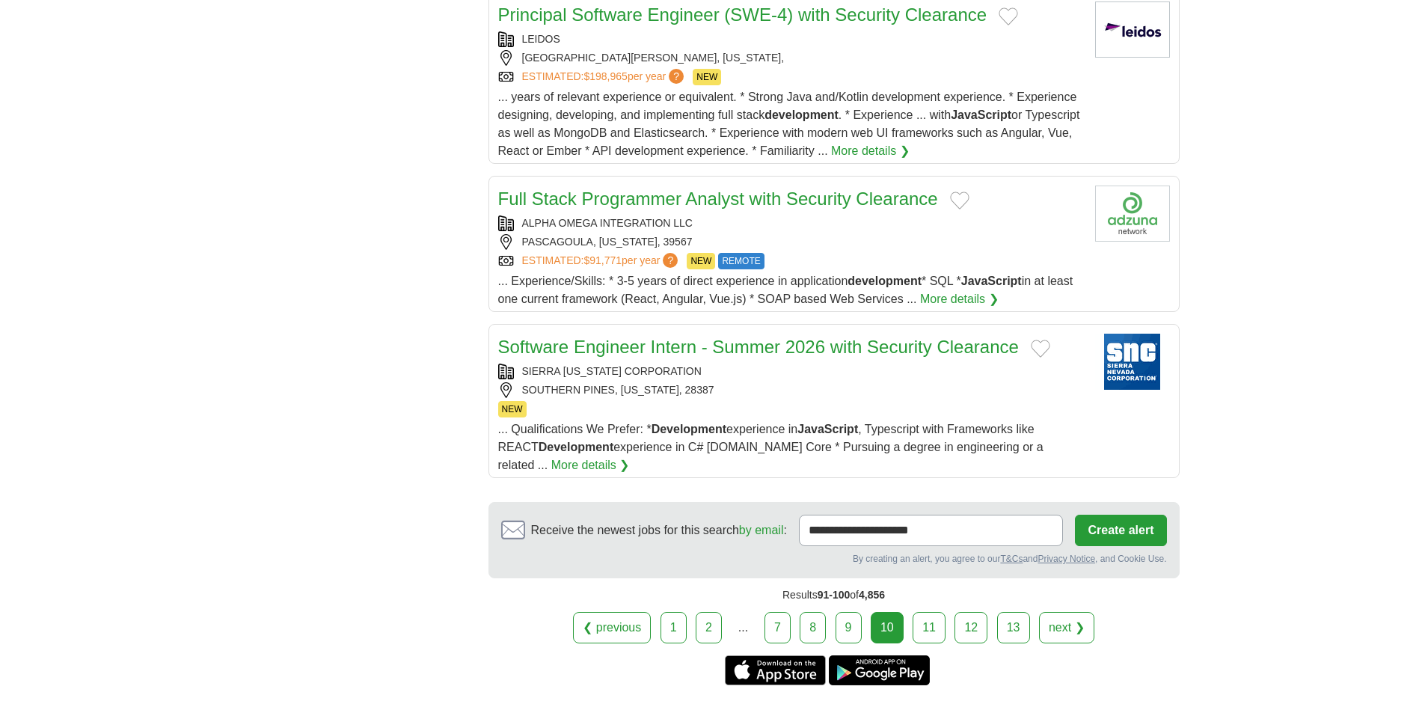
scroll to position [1646, 0]
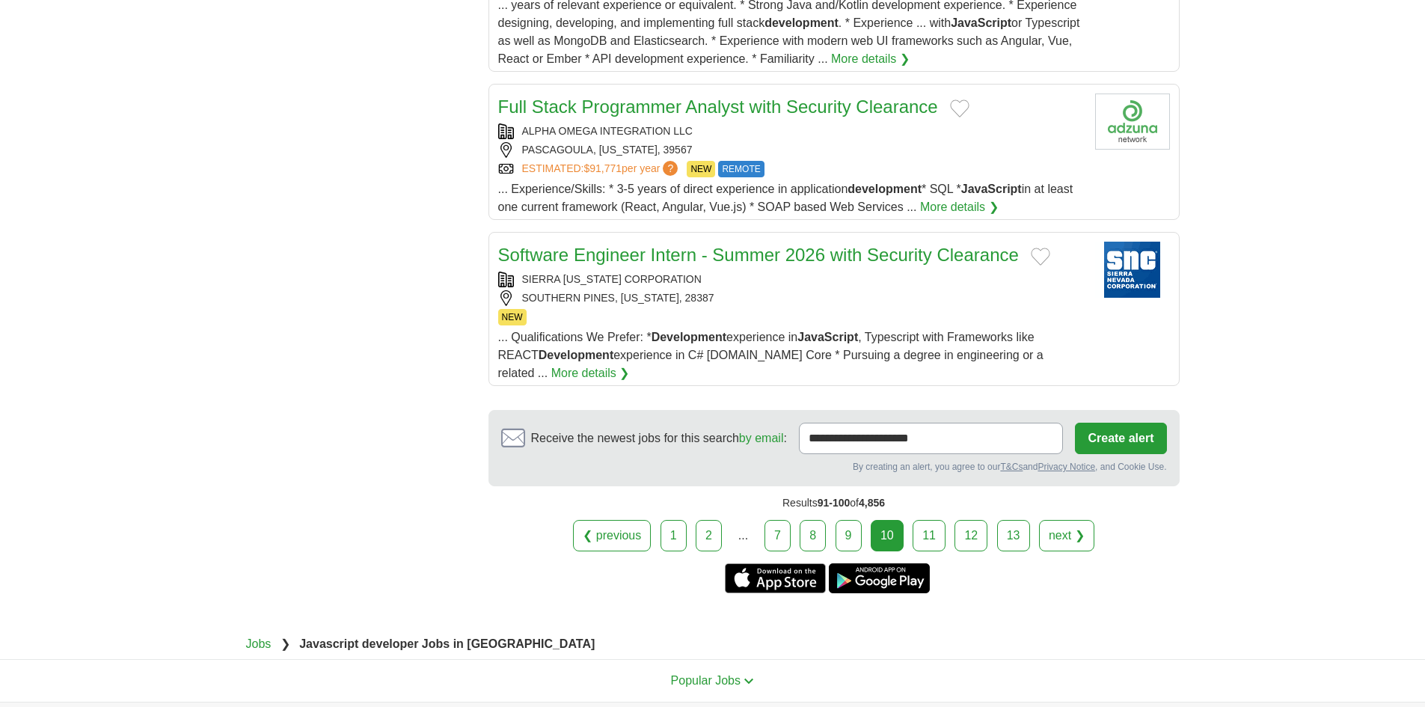
click at [937, 520] on link "11" at bounding box center [929, 535] width 33 height 31
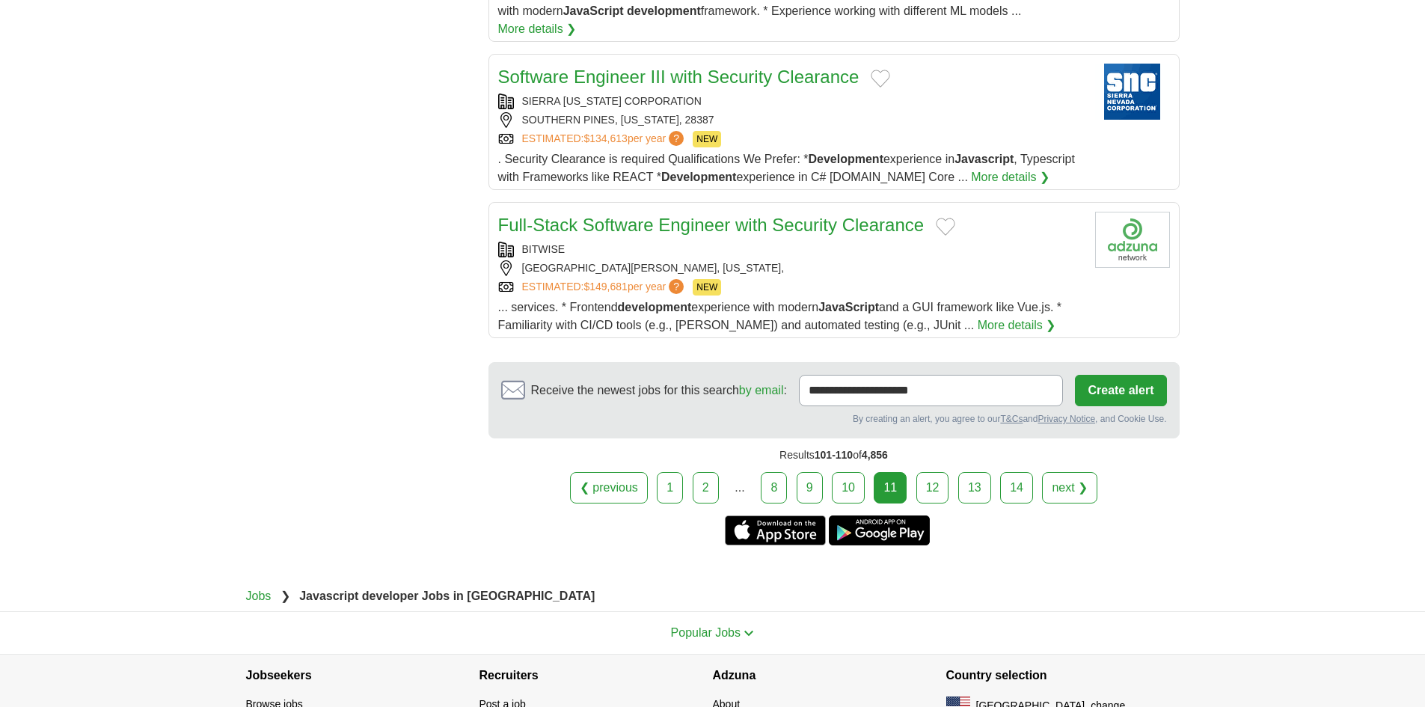
scroll to position [1646, 0]
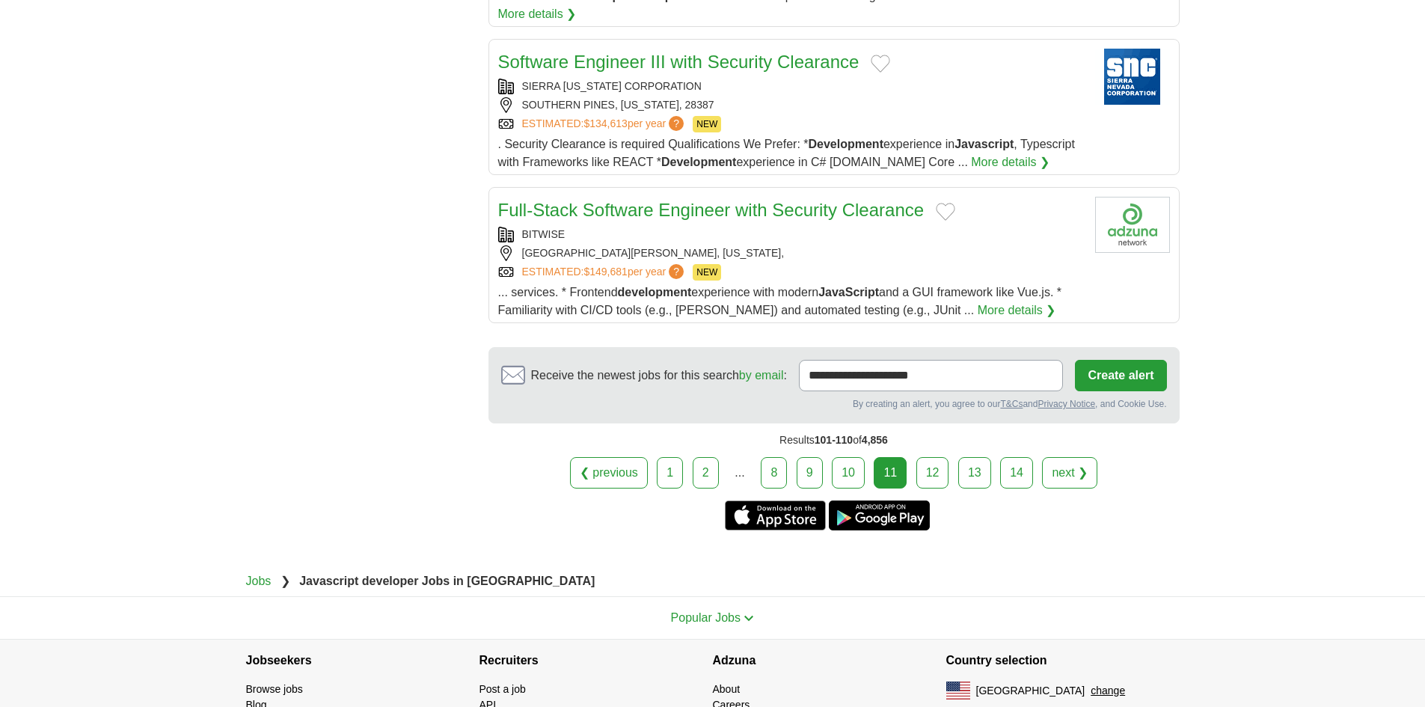
click at [936, 457] on link "12" at bounding box center [932, 472] width 33 height 31
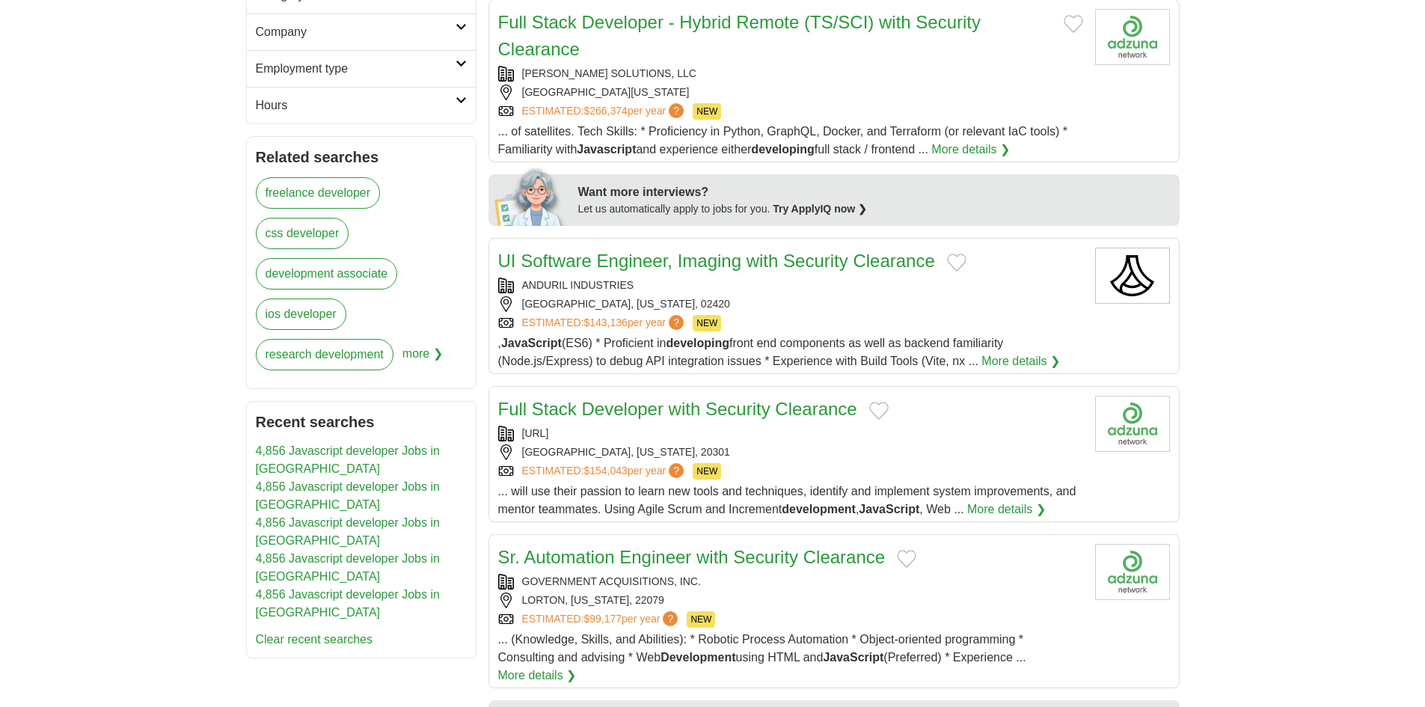
scroll to position [598, 0]
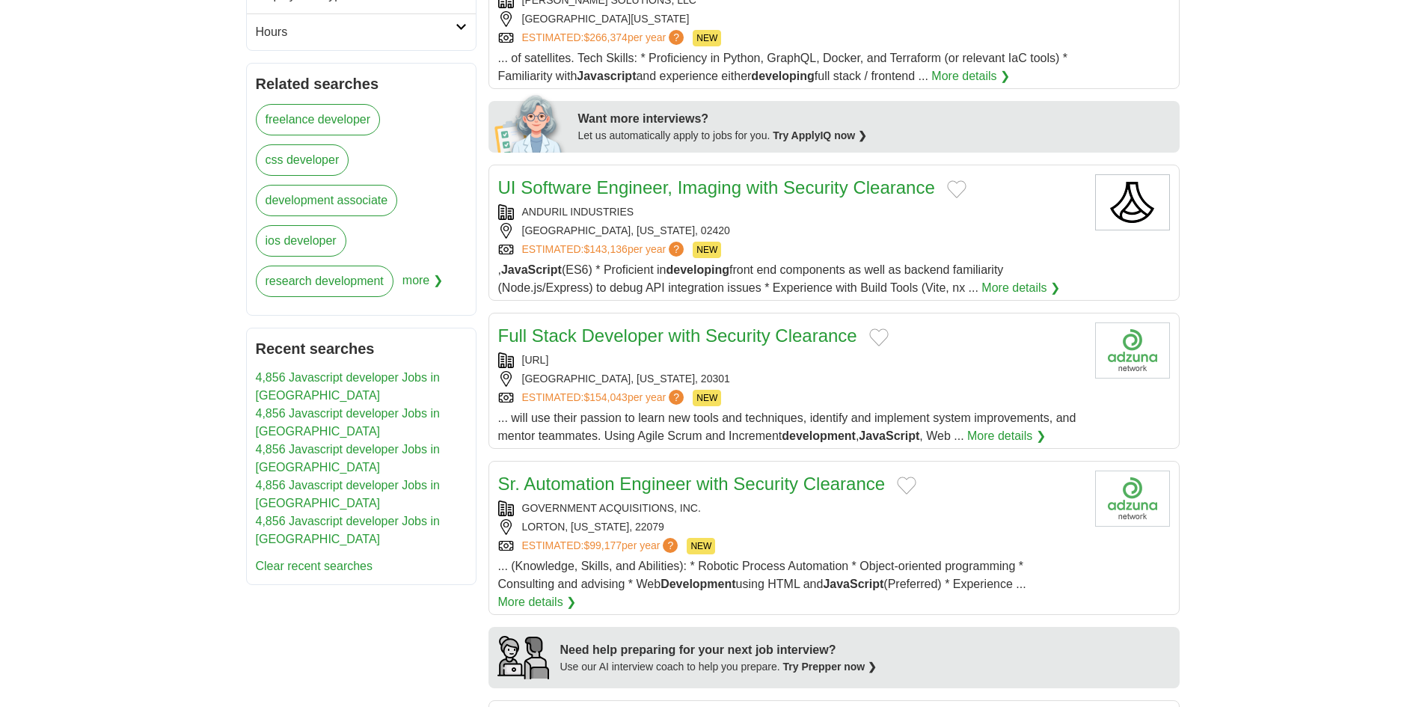
click at [778, 342] on link "Full Stack Developer with Security Clearance" at bounding box center [677, 335] width 359 height 20
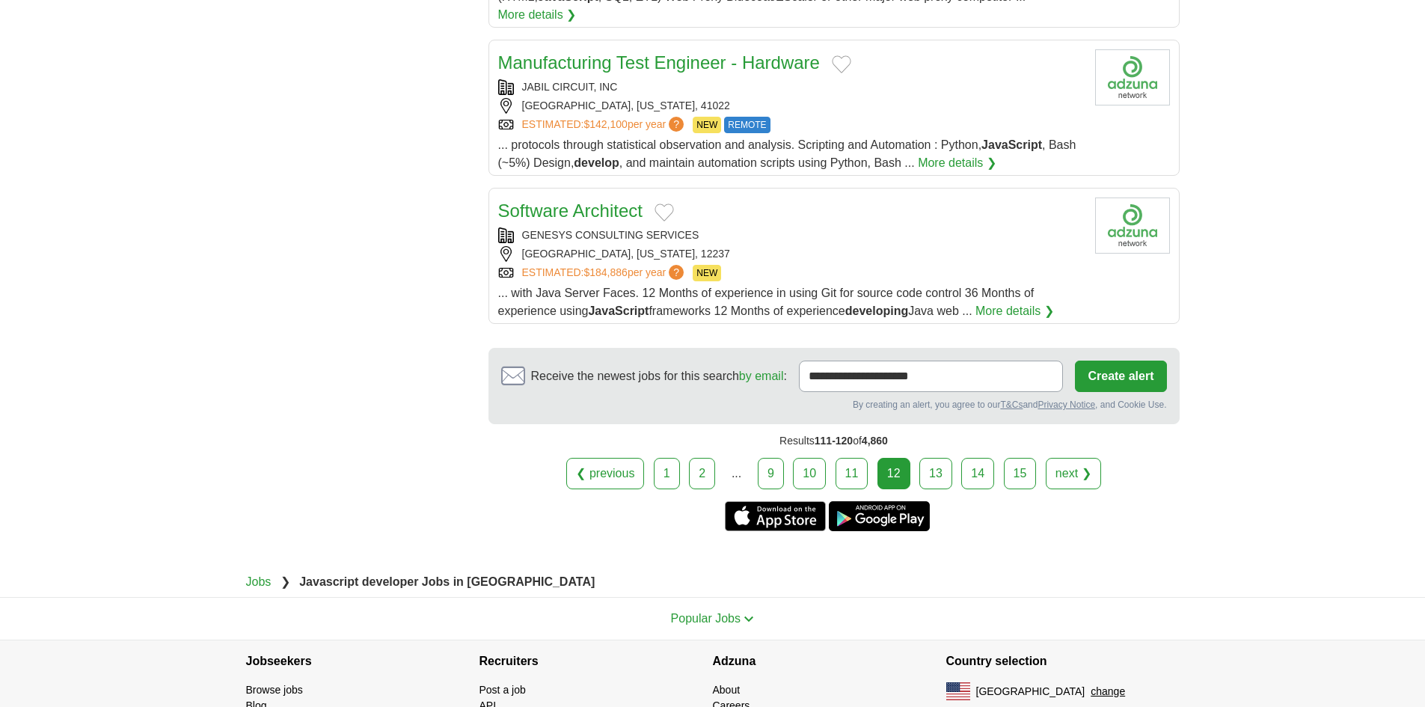
scroll to position [1646, 0]
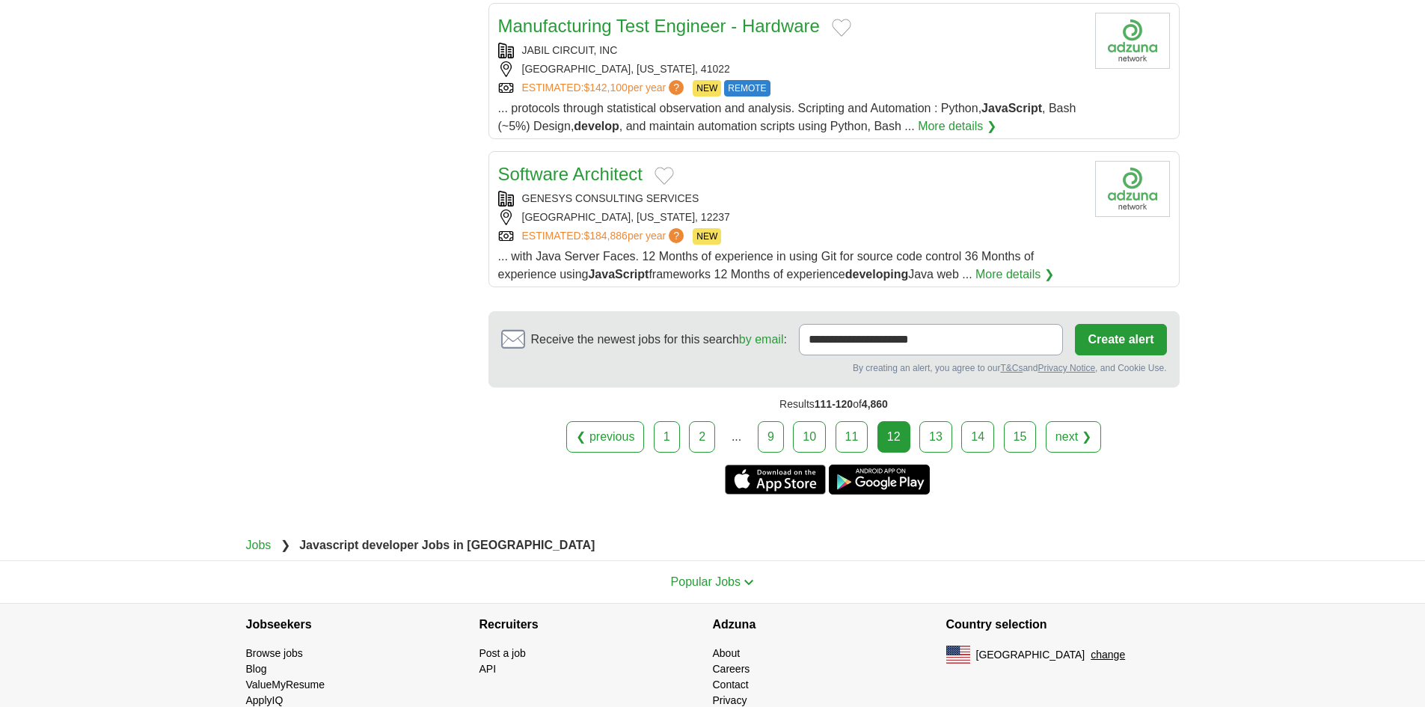
click at [944, 421] on link "13" at bounding box center [935, 436] width 33 height 31
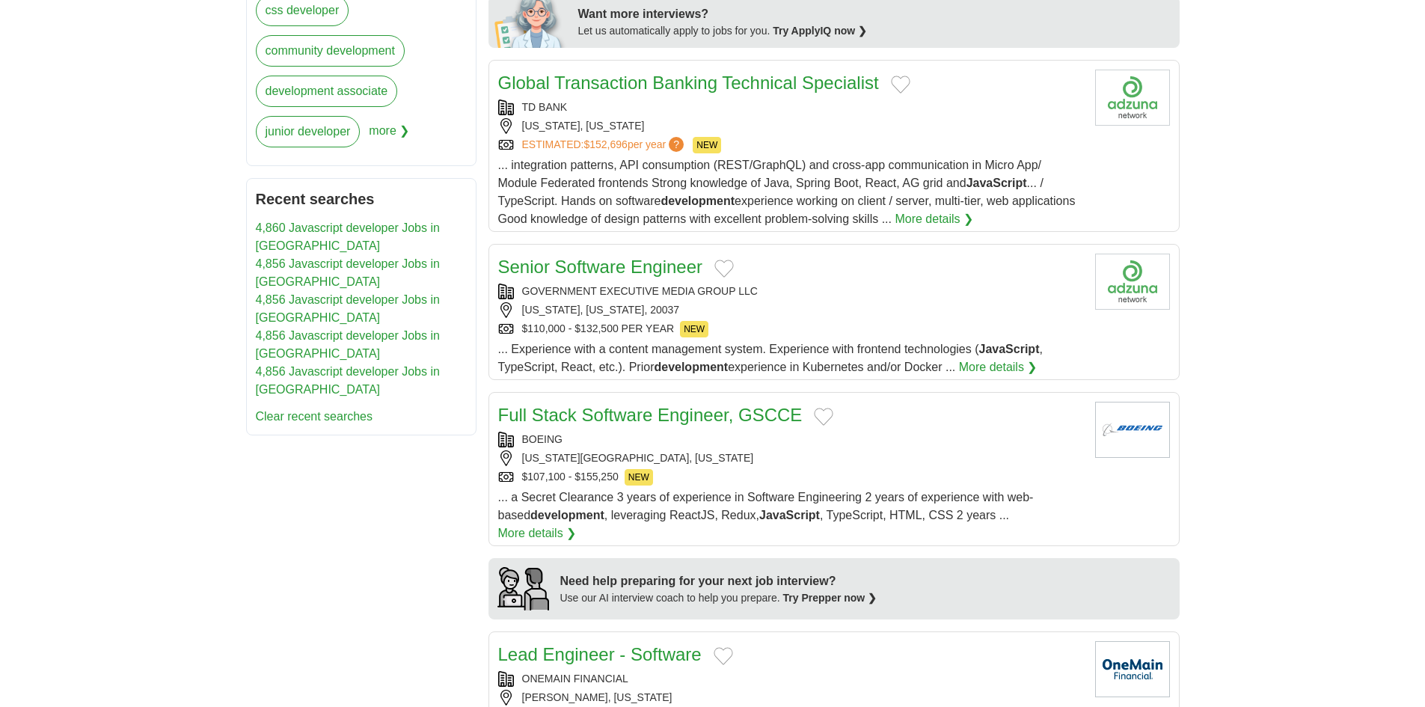
scroll to position [823, 0]
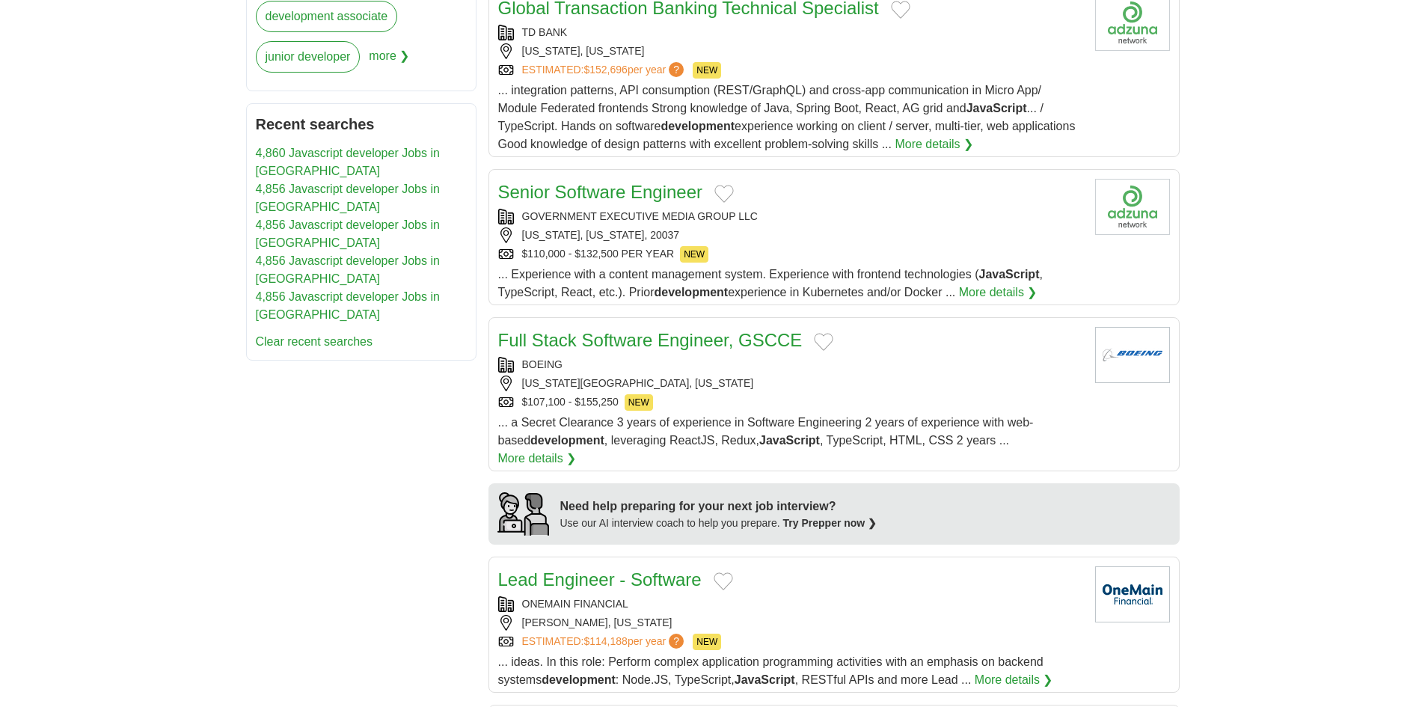
click at [796, 240] on div "[US_STATE], [US_STATE], 20037" at bounding box center [790, 235] width 585 height 16
